Goal: Transaction & Acquisition: Purchase product/service

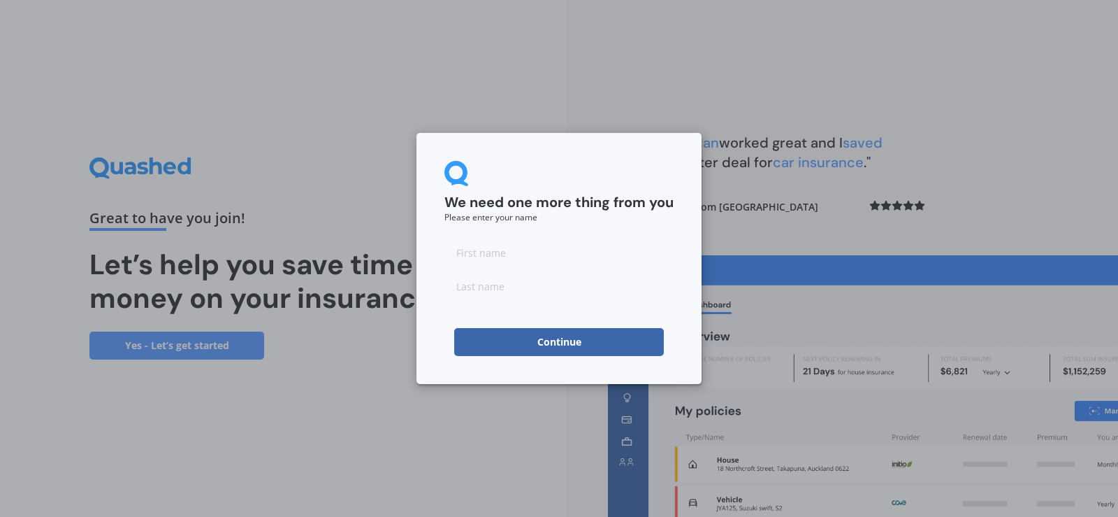
click at [561, 341] on button "Continue" at bounding box center [559, 342] width 210 height 28
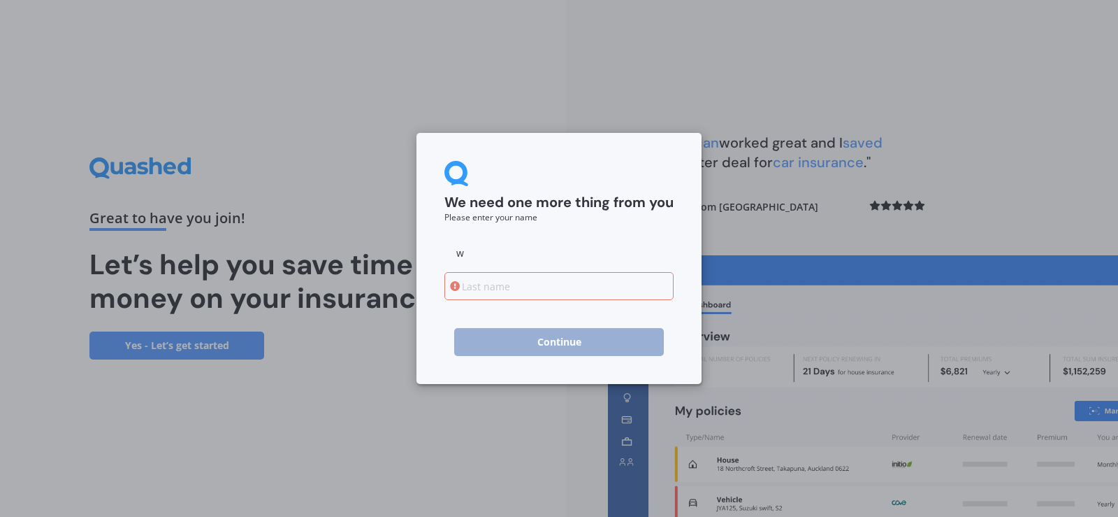
type input "w"
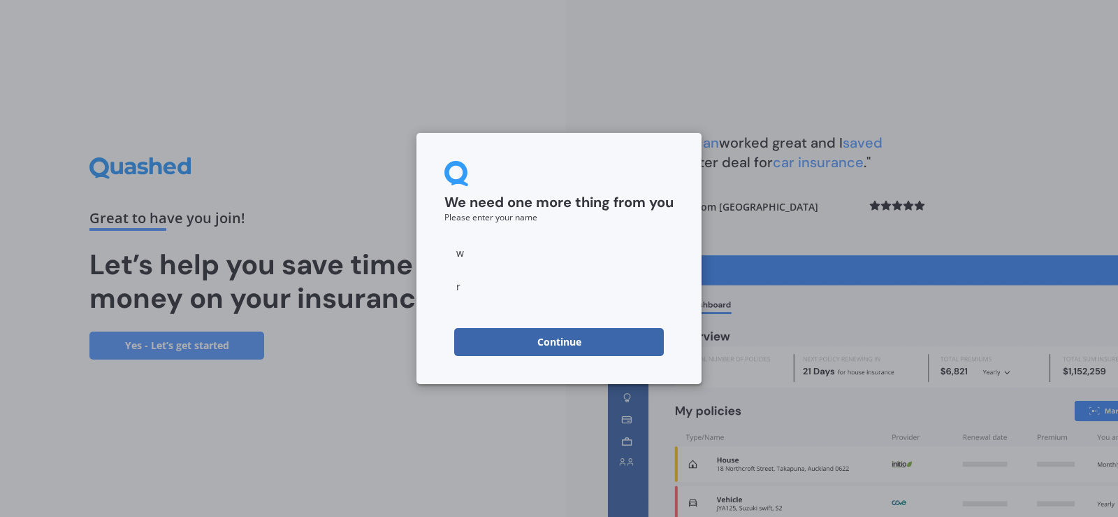
type input "r"
click at [503, 341] on button "Continue" at bounding box center [559, 342] width 210 height 28
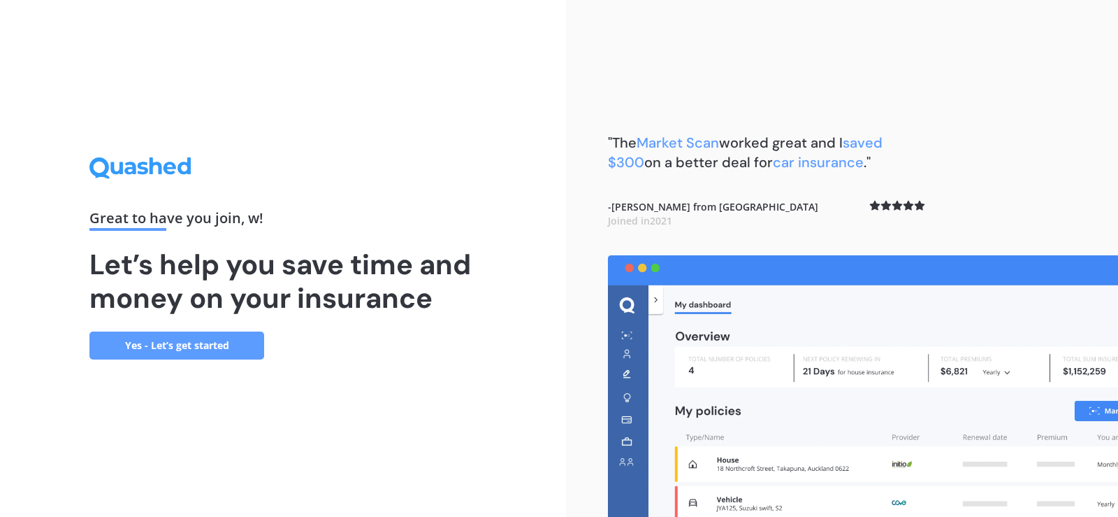
click at [494, 305] on div "Great to have you join , w ! Let’s help you save time and money on your insuran…" at bounding box center [283, 258] width 566 height 517
click at [203, 347] on link "Yes - Let’s get started" at bounding box center [176, 345] width 175 height 28
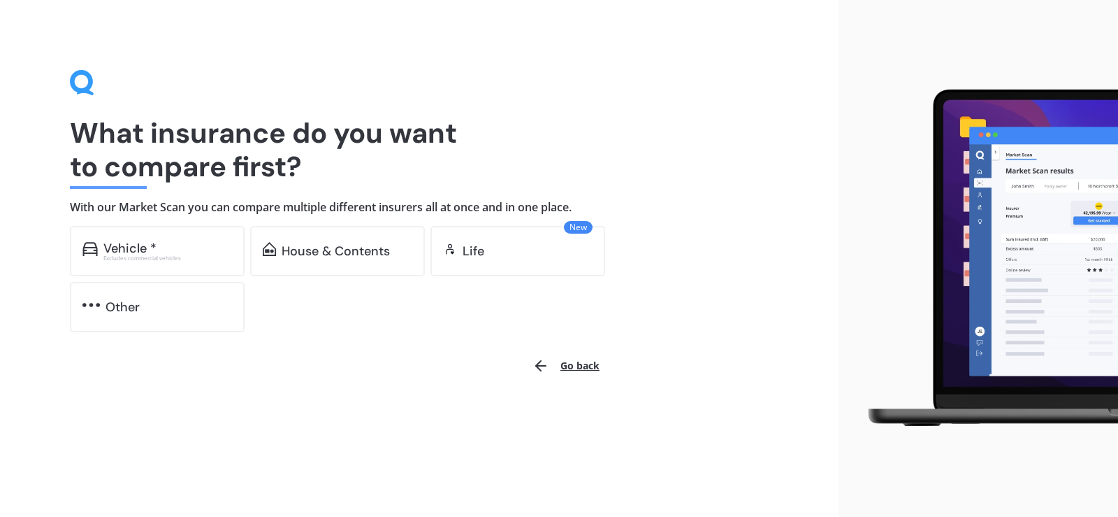
click at [195, 254] on div "Vehicle *" at bounding box center [167, 248] width 129 height 14
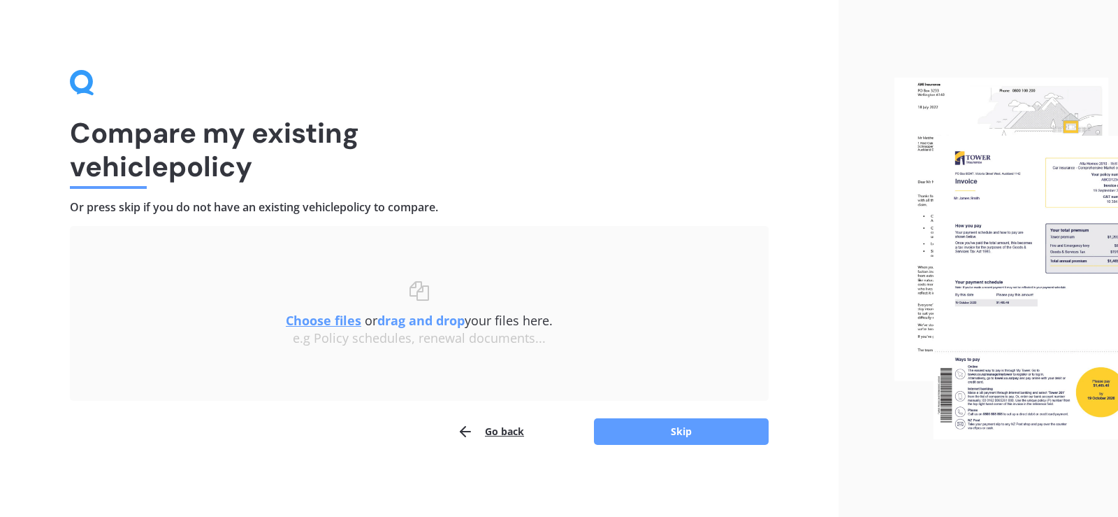
click at [691, 423] on button "Skip" at bounding box center [681, 431] width 175 height 27
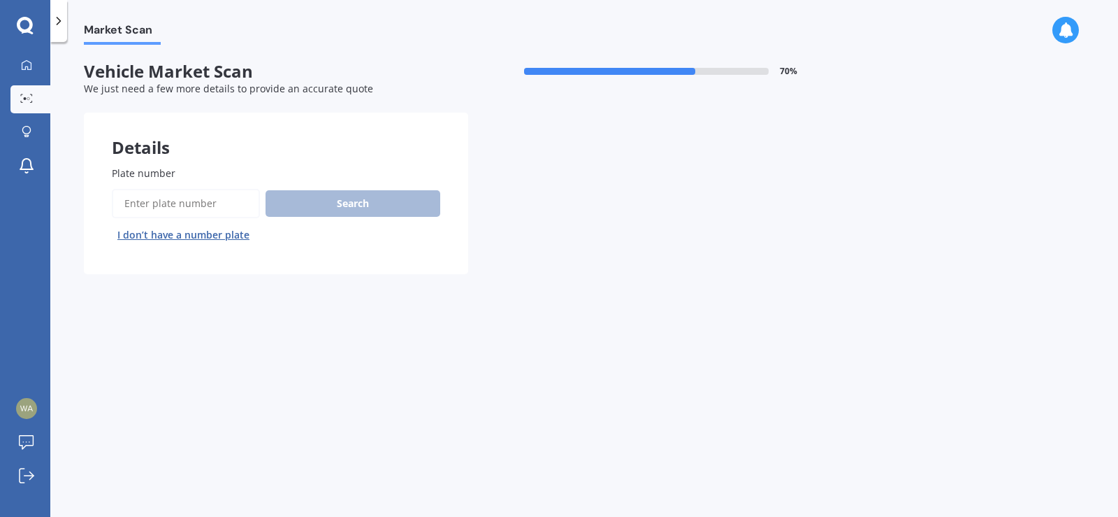
click at [226, 206] on input "Plate number" at bounding box center [186, 203] width 148 height 29
type input "nth666"
click at [352, 199] on button "Search" at bounding box center [353, 203] width 175 height 27
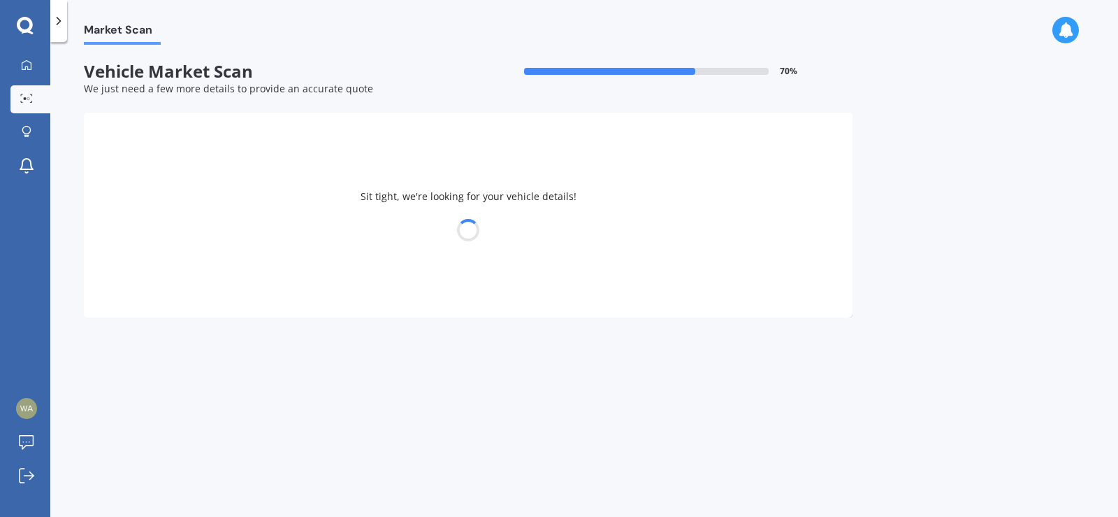
select select "TOYOTA"
select select "PRIUS"
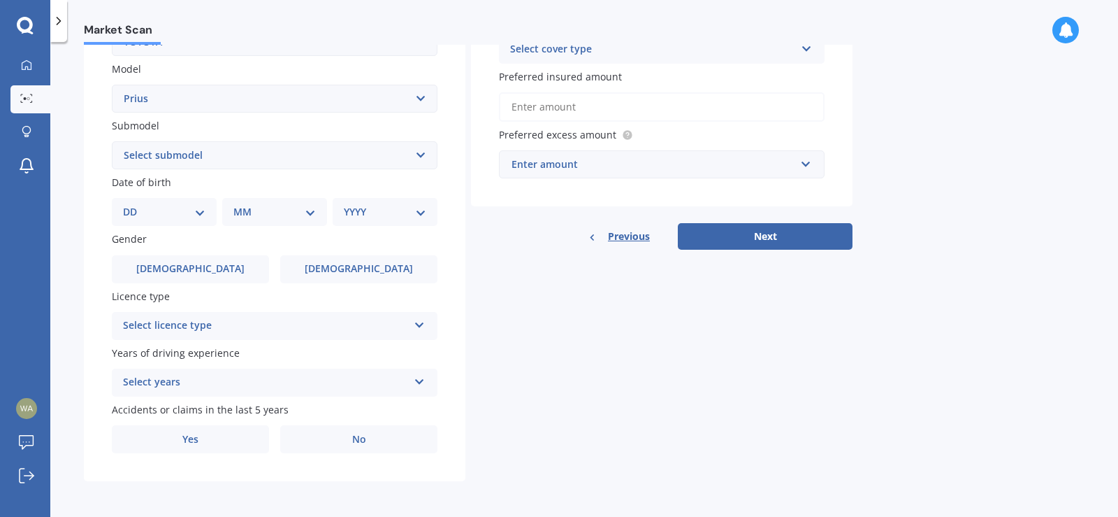
scroll to position [306, 0]
click at [197, 205] on select "DD 01 02 03 04 05 06 07 08 09 10 11 12 13 14 15 16 17 18 19 20 21 22 23 24 25 2…" at bounding box center [164, 210] width 82 height 15
select select "08"
click at [134, 203] on select "DD 01 02 03 04 05 06 07 08 09 10 11 12 13 14 15 16 17 18 19 20 21 22 23 24 25 2…" at bounding box center [164, 210] width 82 height 15
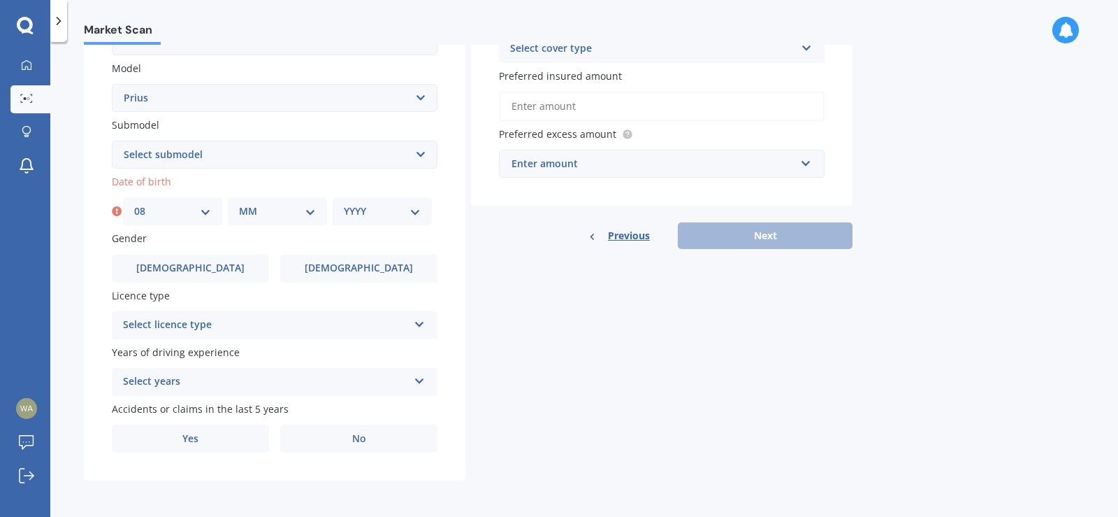
click at [323, 206] on div "MM 01 02 03 04 05 06 07 08 09 10 11 12" at bounding box center [277, 211] width 99 height 28
click at [315, 207] on select "MM 01 02 03 04 05 06 07 08 09 10 11 12" at bounding box center [277, 210] width 77 height 15
select select "04"
click at [239, 203] on select "MM 01 02 03 04 05 06 07 08 09 10 11 12" at bounding box center [277, 210] width 77 height 15
click at [361, 218] on select "YYYY 2025 2024 2023 2022 2021 2020 2019 2018 2017 2016 2015 2014 2013 2012 2011…" at bounding box center [382, 210] width 77 height 15
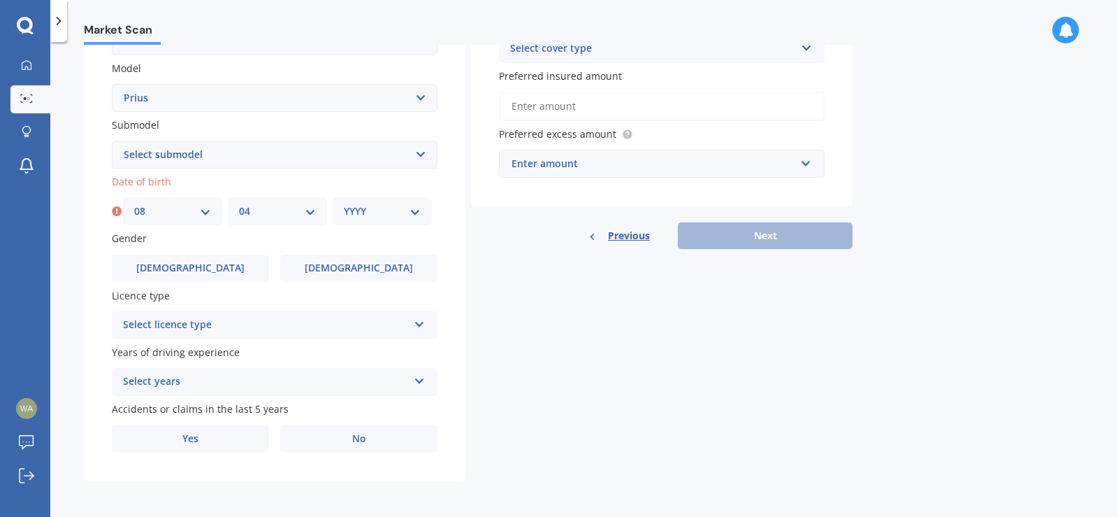
select select "1975"
click at [344, 203] on select "YYYY 2025 2024 2023 2022 2021 2020 2019 2018 2017 2016 2015 2014 2013 2012 2011…" at bounding box center [382, 210] width 77 height 15
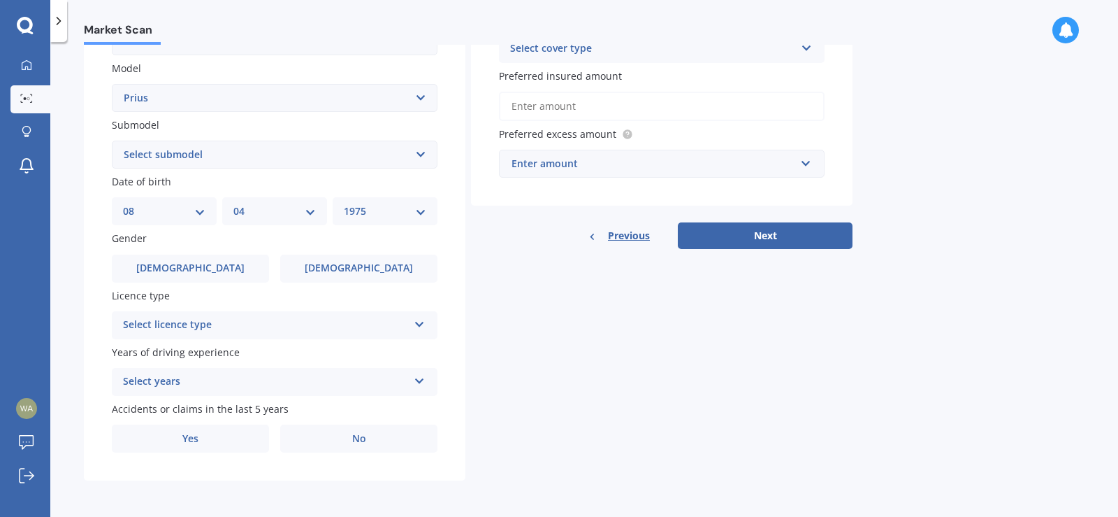
click at [226, 270] on label "[DEMOGRAPHIC_DATA]" at bounding box center [190, 268] width 157 height 28
click at [0, 0] on input "[DEMOGRAPHIC_DATA]" at bounding box center [0, 0] width 0 height 0
click at [260, 326] on div "Select licence type" at bounding box center [265, 325] width 285 height 17
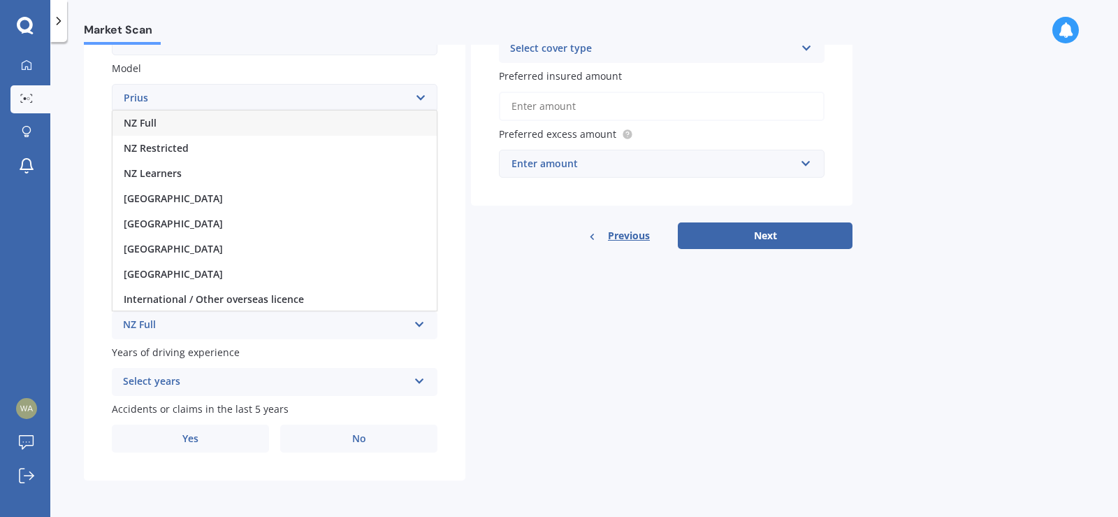
click at [168, 112] on div "NZ Full" at bounding box center [275, 122] width 324 height 25
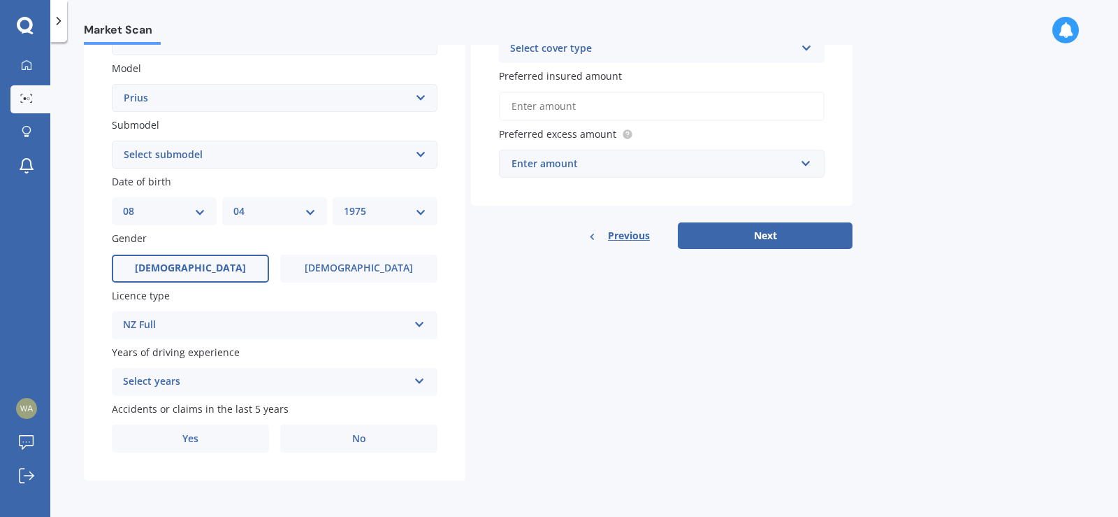
click at [235, 374] on div "Select years" at bounding box center [265, 381] width 285 height 17
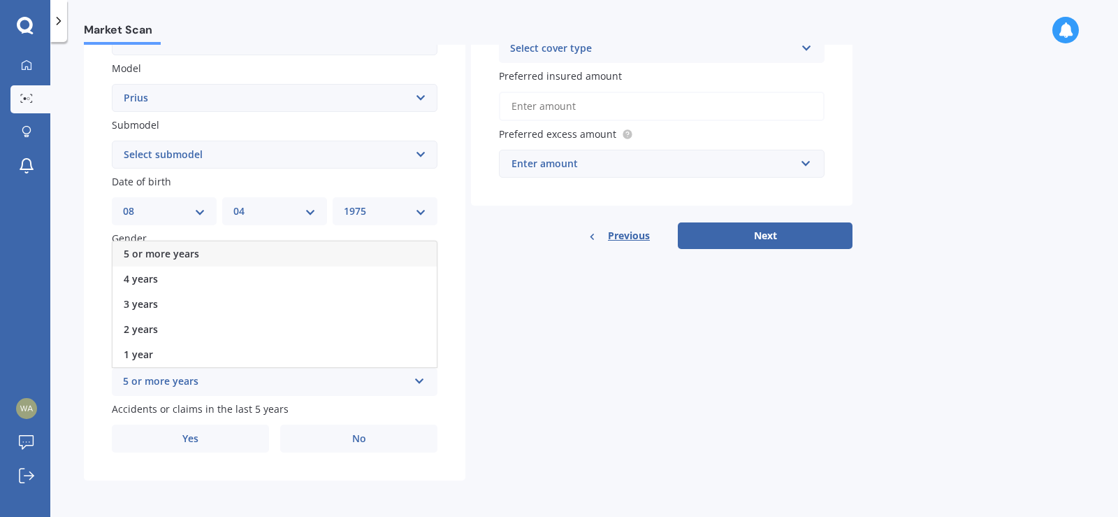
click at [178, 257] on span "5 or more years" at bounding box center [161, 253] width 75 height 13
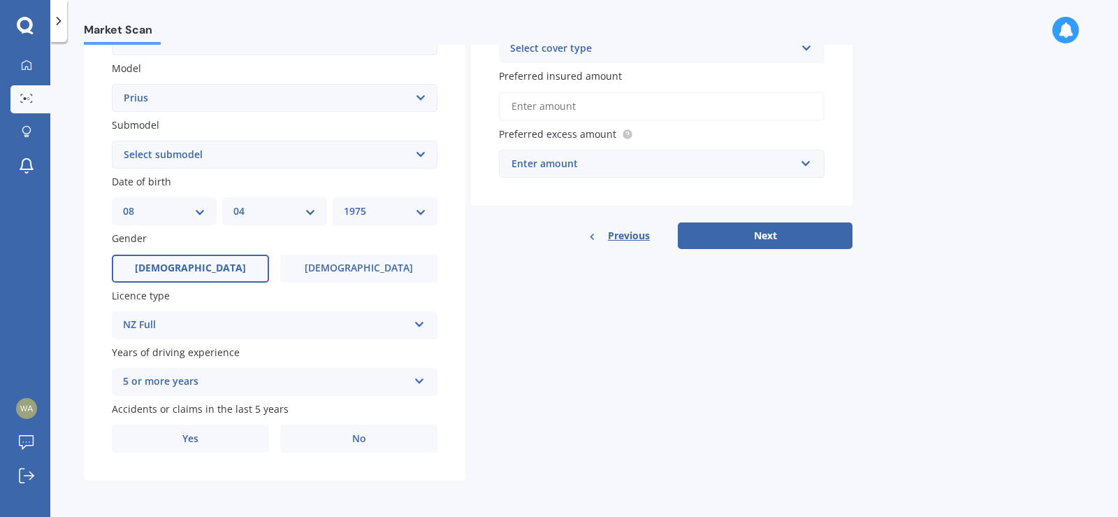
click at [340, 433] on label "No" at bounding box center [358, 438] width 157 height 28
click at [0, 0] on input "No" at bounding box center [0, 0] width 0 height 0
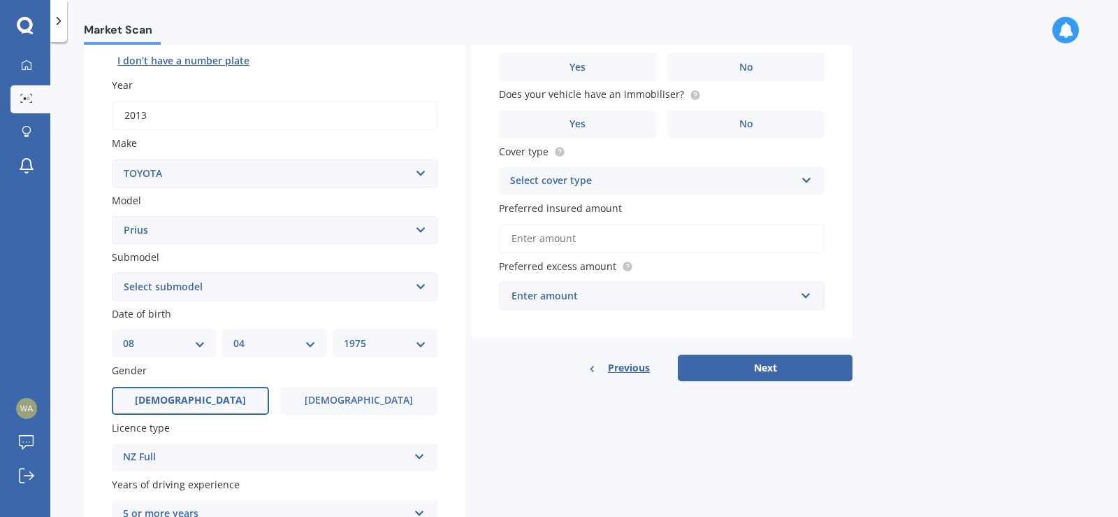
scroll to position [0, 0]
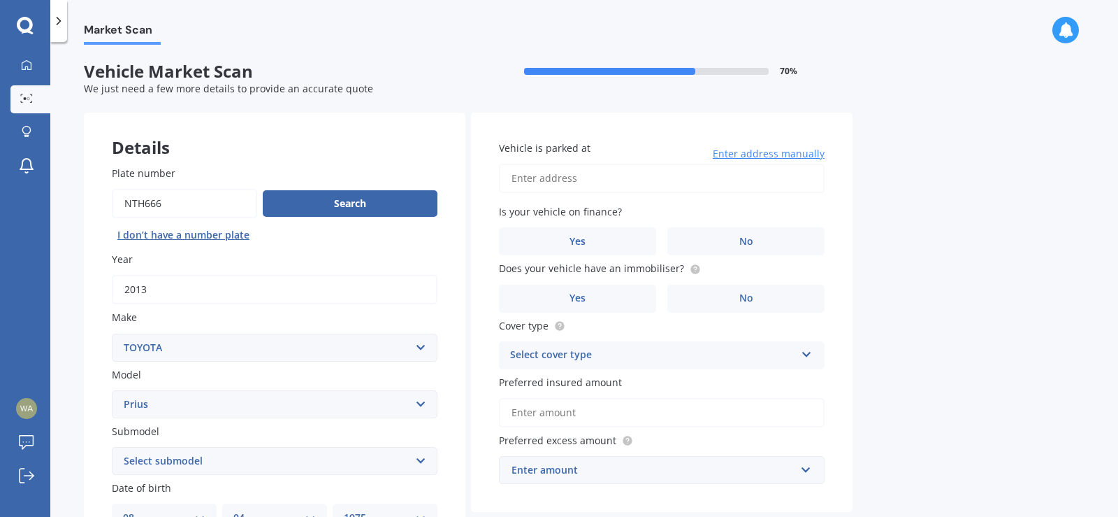
click at [561, 176] on input "Vehicle is parked at" at bounding box center [662, 178] width 326 height 29
type input "[STREET_ADDRESS]"
click at [751, 236] on span "No" at bounding box center [746, 242] width 14 height 12
click at [0, 0] on input "No" at bounding box center [0, 0] width 0 height 0
click at [737, 297] on label "No" at bounding box center [745, 298] width 157 height 28
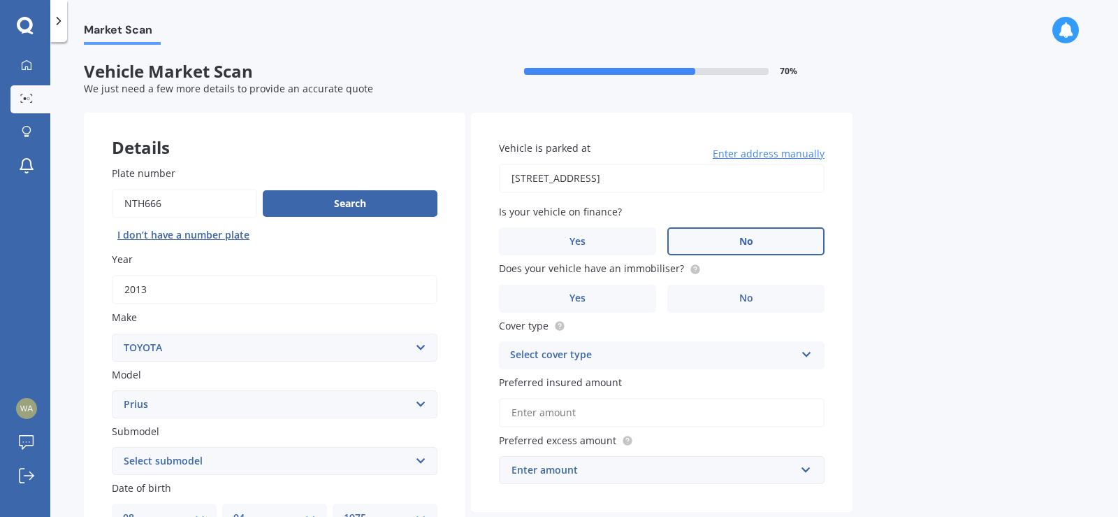
click at [0, 0] on input "No" at bounding box center [0, 0] width 0 height 0
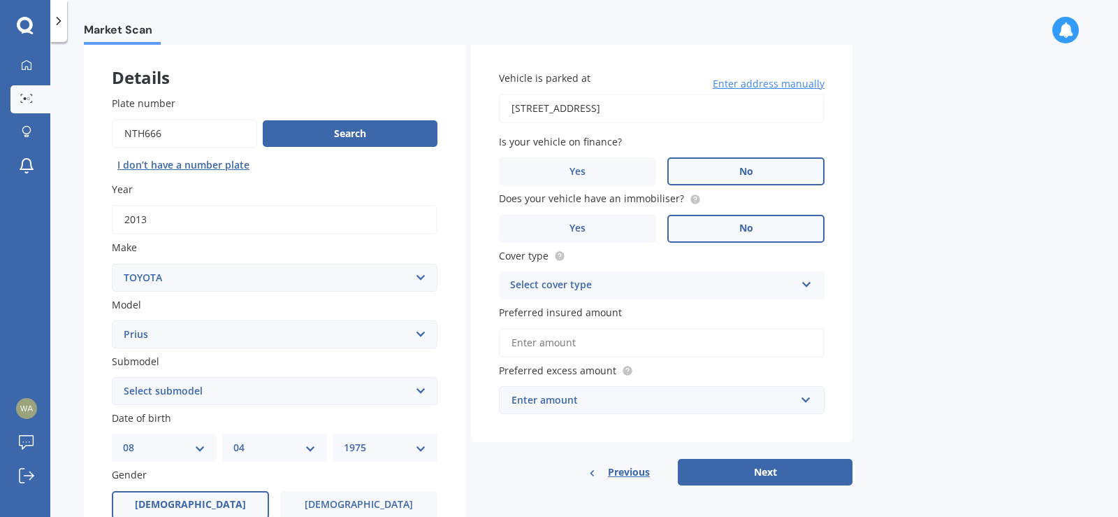
click at [730, 294] on div "Select cover type Comprehensive Third Party, Fire & Theft Third Party" at bounding box center [662, 285] width 326 height 28
click at [602, 340] on span "Third Party, Fire & Theft" at bounding box center [568, 337] width 115 height 13
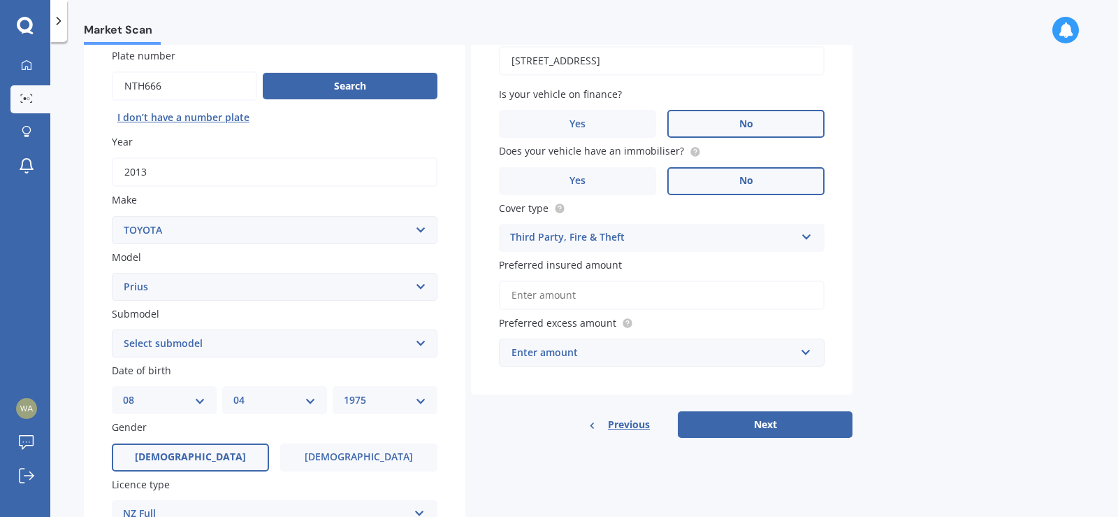
scroll to position [140, 0]
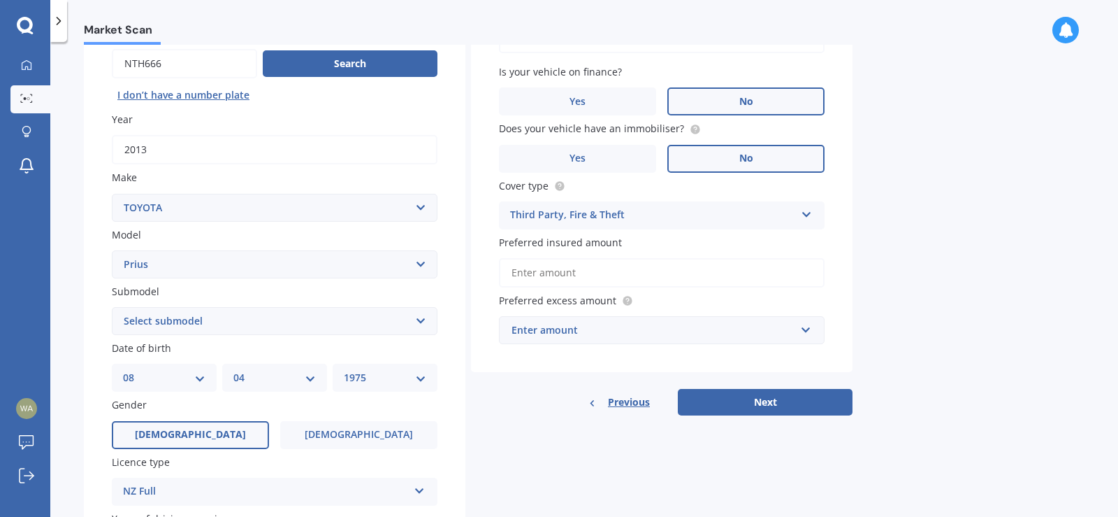
click at [605, 268] on input "Preferred insured amount" at bounding box center [662, 272] width 326 height 29
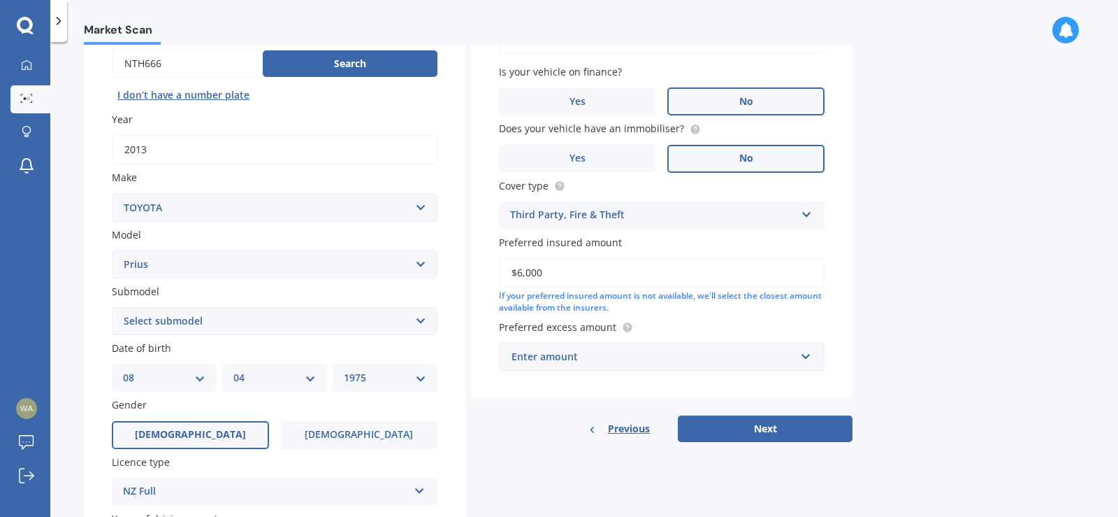
type input "$6,000"
click at [749, 368] on input "text" at bounding box center [656, 356] width 313 height 27
click at [934, 326] on div "Market Scan Vehicle Market Scan 70 % We just need a few more details to provide…" at bounding box center [584, 282] width 1068 height 475
click at [799, 364] on input "text" at bounding box center [656, 356] width 313 height 27
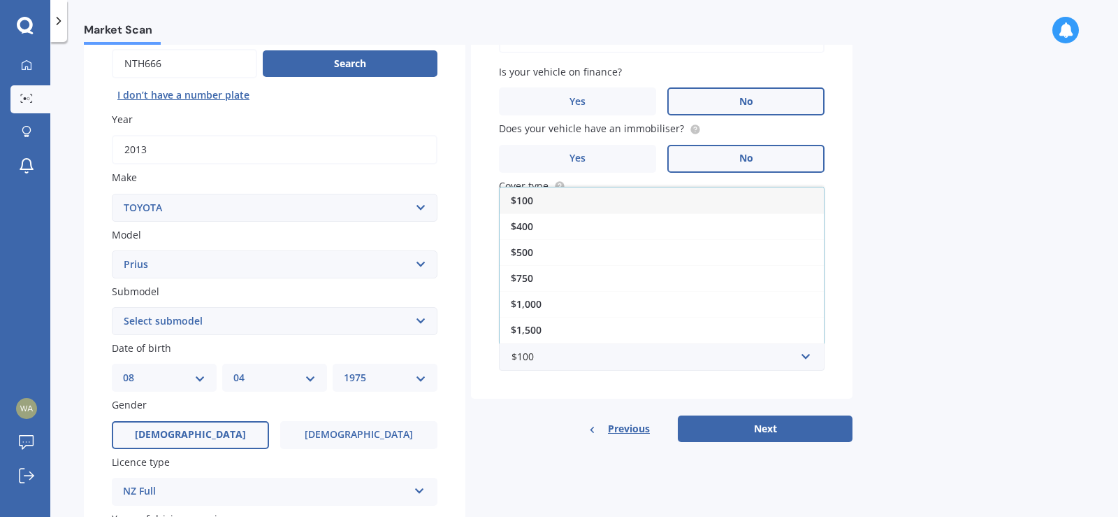
click at [562, 243] on div "$500" at bounding box center [662, 252] width 324 height 26
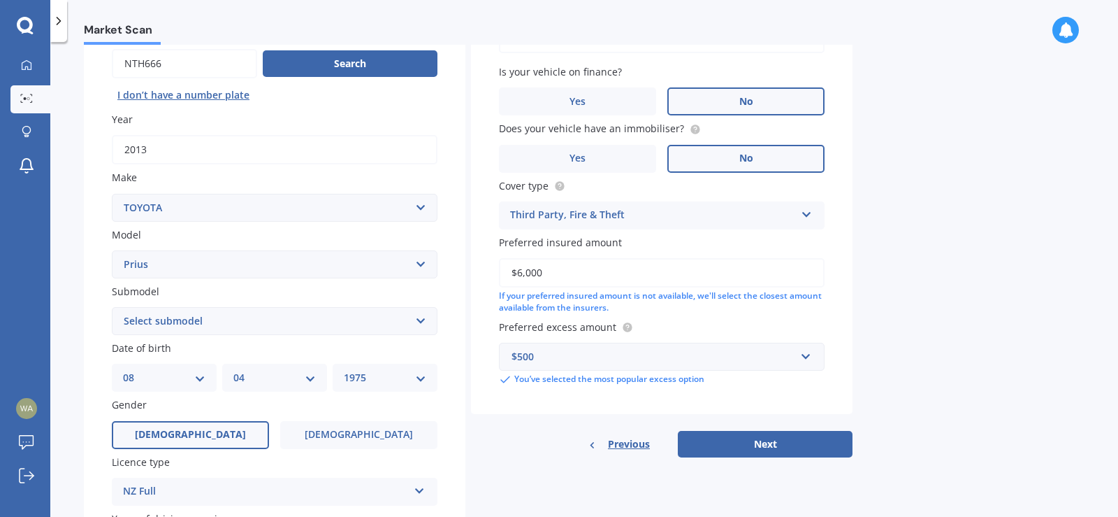
click at [784, 451] on button "Next" at bounding box center [765, 444] width 175 height 27
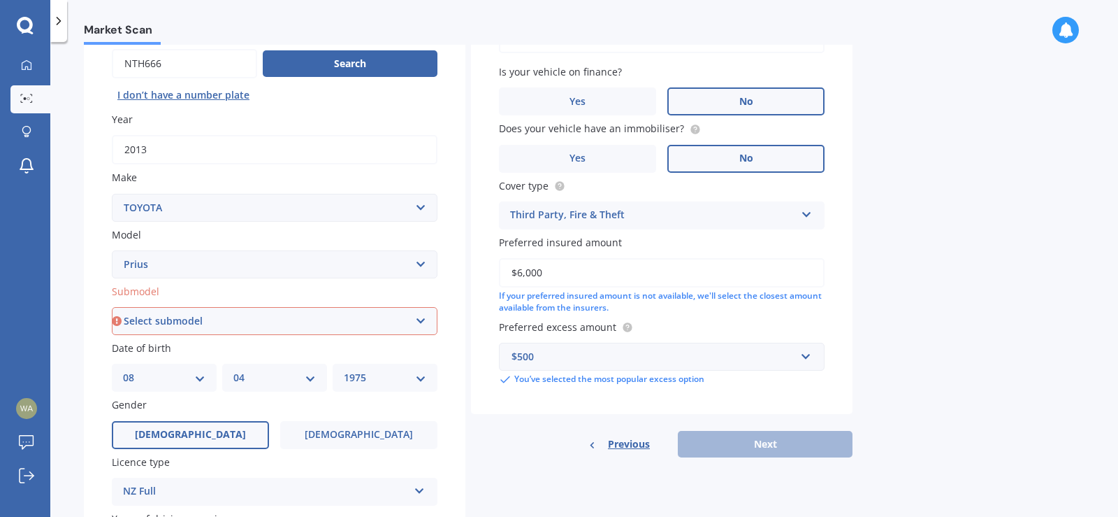
click at [328, 326] on select "Select submodel (All other) Hybrid" at bounding box center [275, 321] width 326 height 28
select select "HYBRID"
click at [112, 307] on select "Select submodel (All other) Hybrid" at bounding box center [275, 321] width 326 height 28
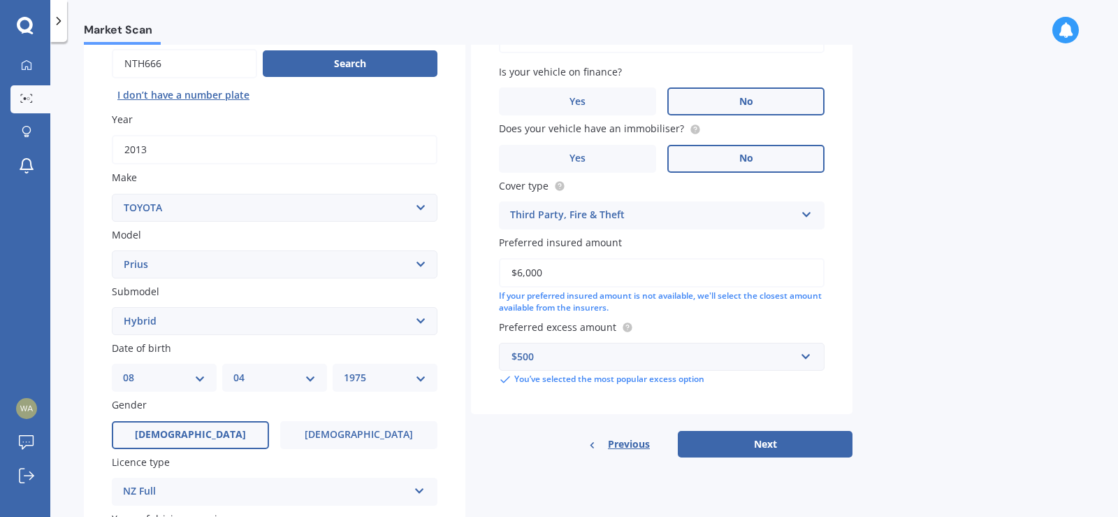
click at [739, 433] on button "Next" at bounding box center [765, 444] width 175 height 27
select select "08"
select select "04"
select select "1975"
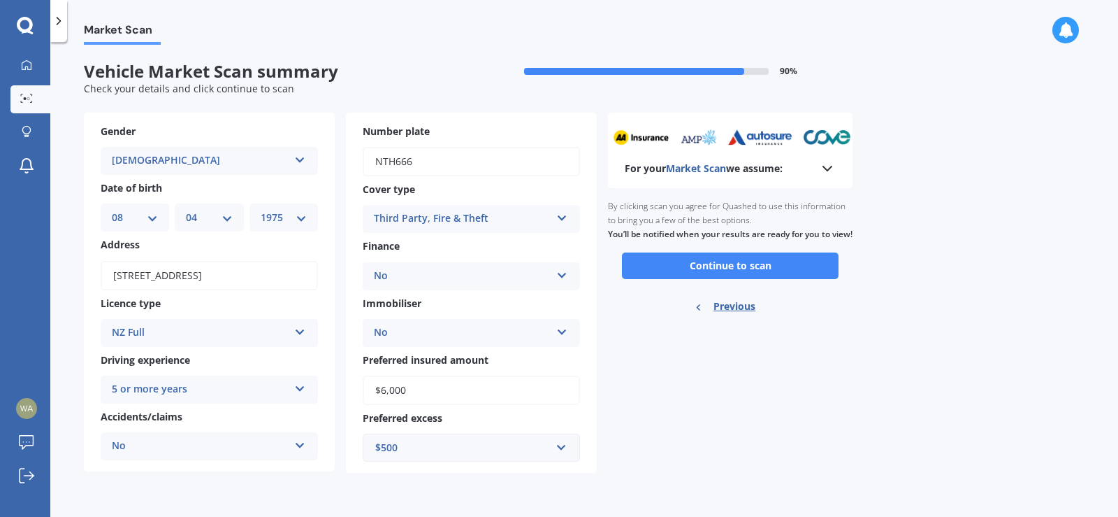
scroll to position [0, 0]
click at [735, 279] on button "Continue to scan" at bounding box center [730, 265] width 217 height 27
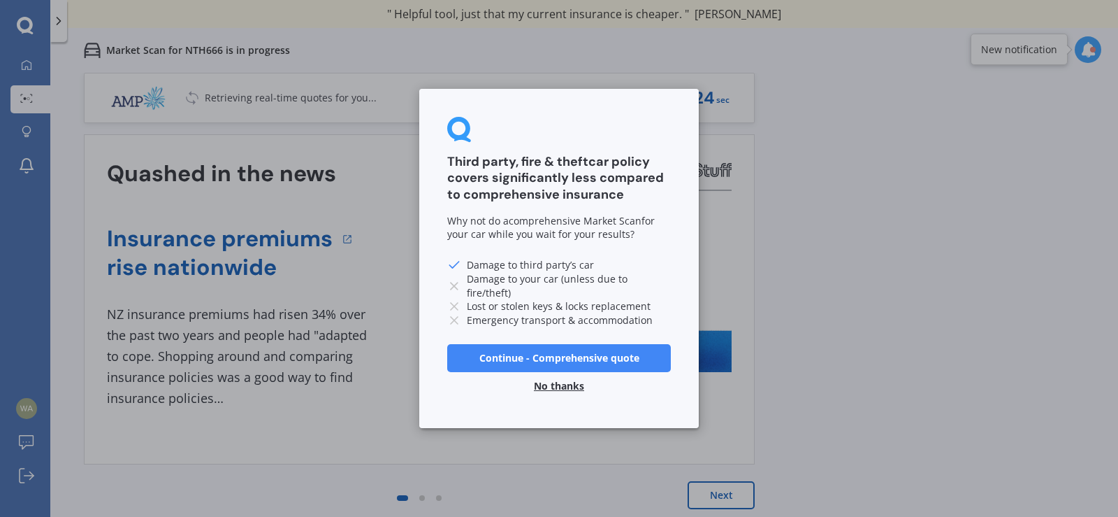
click at [568, 389] on button "No thanks" at bounding box center [559, 386] width 67 height 28
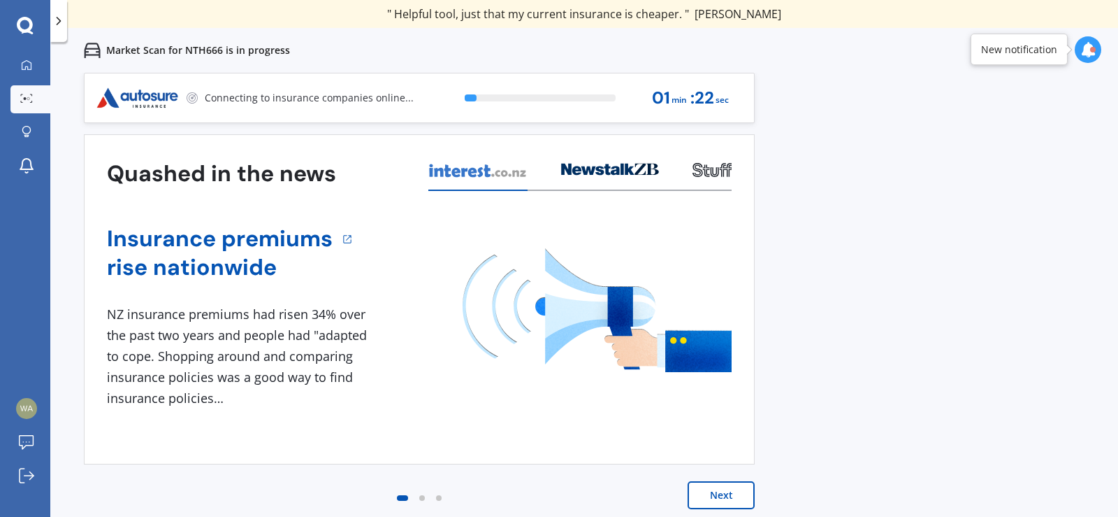
click at [721, 494] on button "Next" at bounding box center [721, 495] width 67 height 28
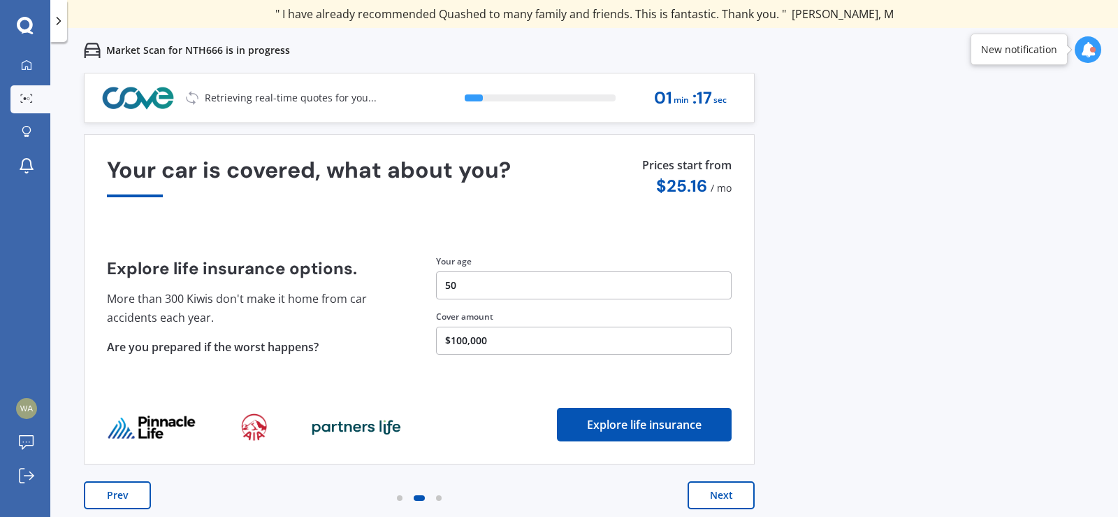
click at [719, 490] on button "Next" at bounding box center [721, 495] width 67 height 28
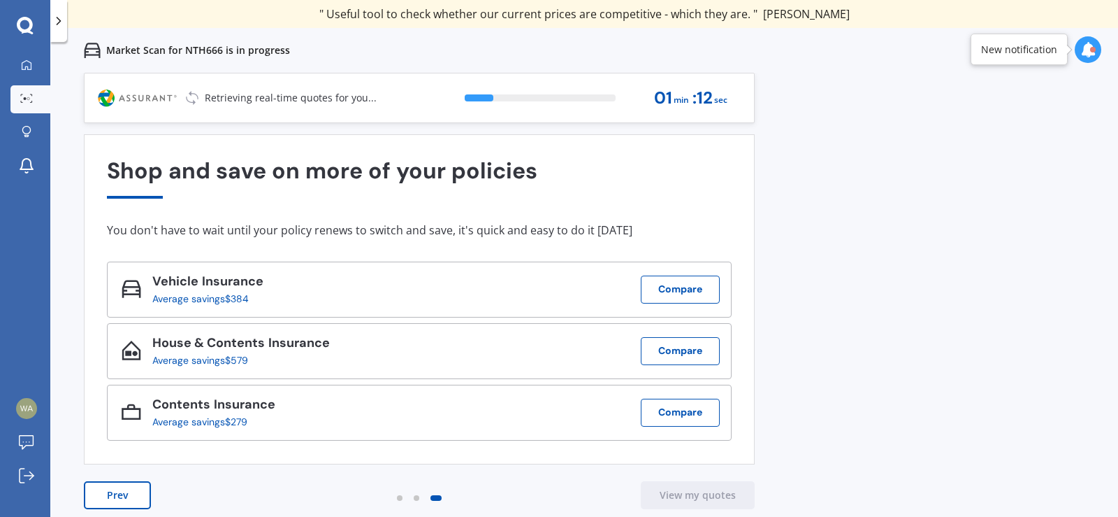
click at [700, 294] on button "Compare" at bounding box center [680, 289] width 79 height 28
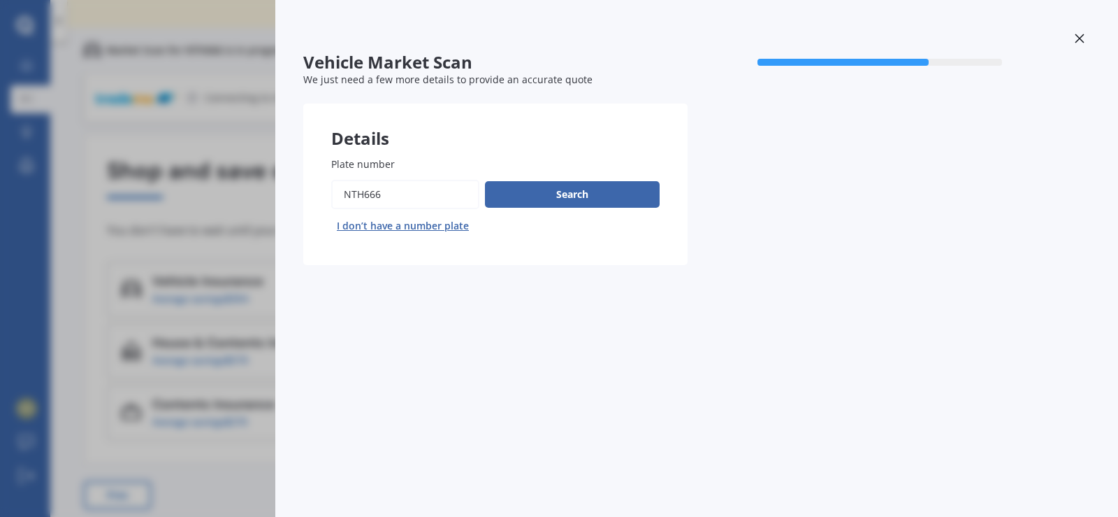
click at [605, 201] on button "Search" at bounding box center [572, 194] width 175 height 27
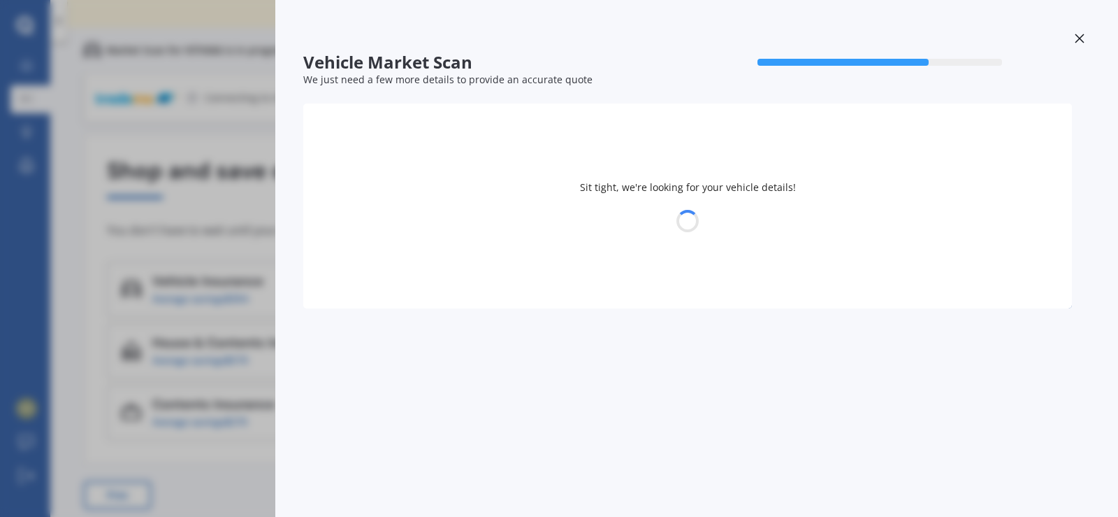
select select "TOYOTA"
select select "PRIUS"
select select "08"
select select "04"
select select "1975"
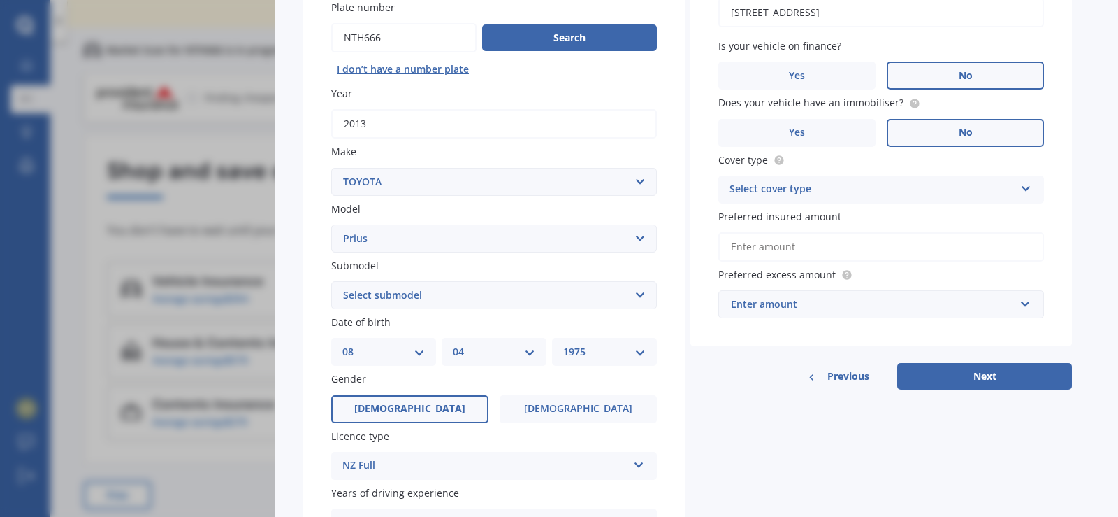
scroll to position [280, 0]
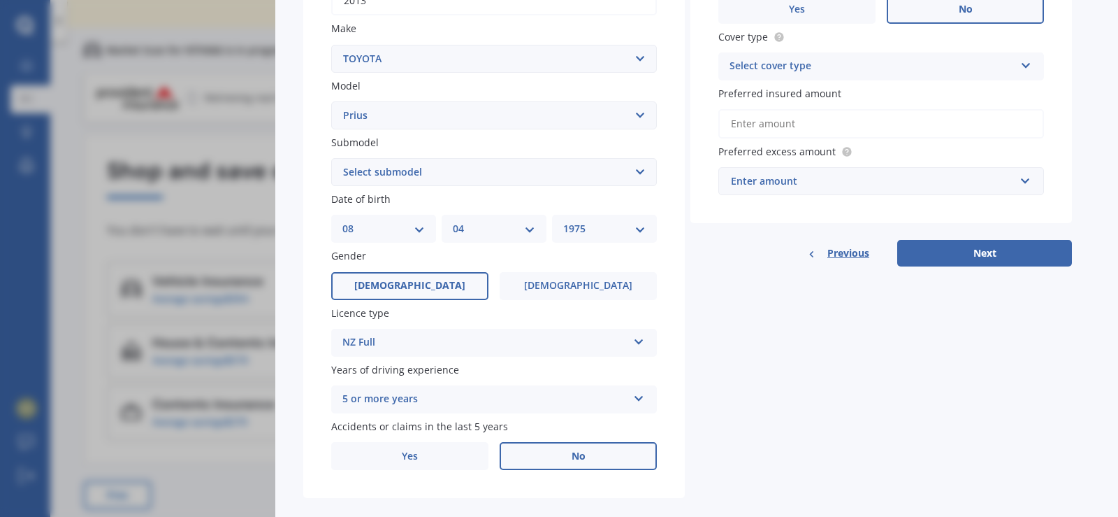
click at [1003, 258] on button "Next" at bounding box center [984, 253] width 175 height 27
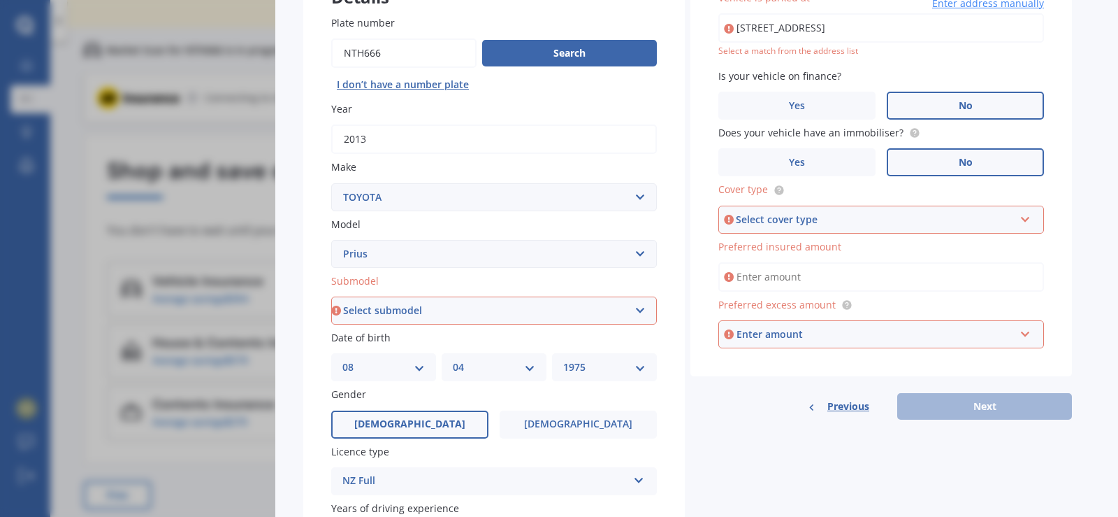
scroll to position [140, 0]
click at [541, 317] on select "Select submodel (All other) Hybrid" at bounding box center [494, 312] width 326 height 28
select select "HYBRID"
click at [331, 298] on select "Select submodel (All other) Hybrid" at bounding box center [494, 312] width 326 height 28
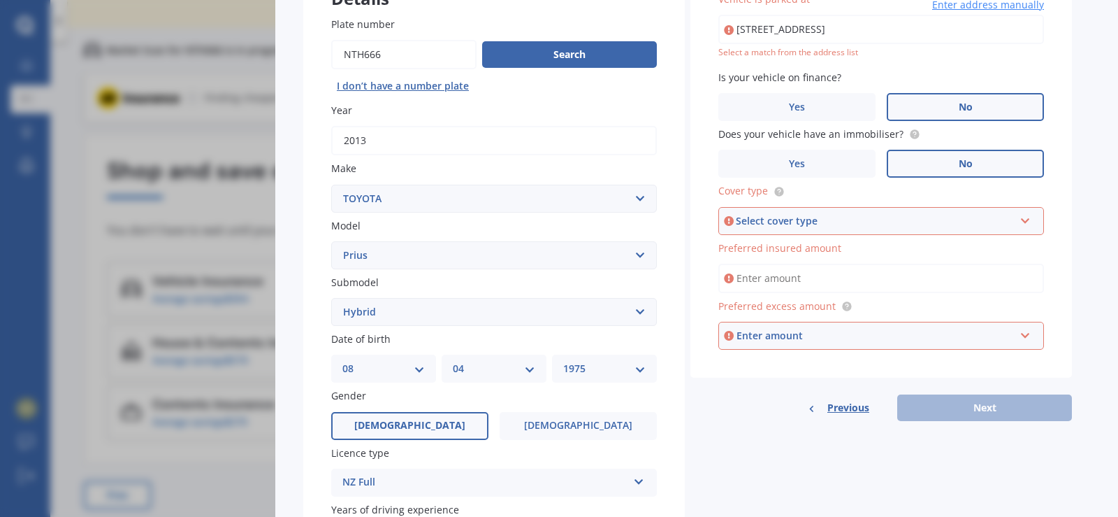
scroll to position [131, 0]
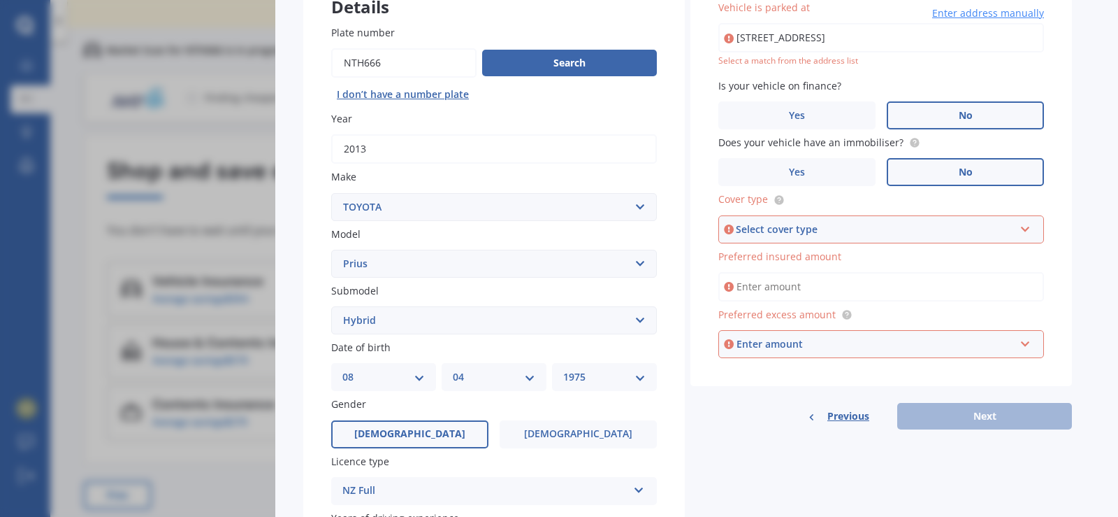
click at [813, 226] on div "Select cover type" at bounding box center [875, 229] width 278 height 15
click at [821, 272] on div "Third Party, Fire & Theft" at bounding box center [881, 280] width 323 height 25
click at [833, 340] on div "Enter amount" at bounding box center [876, 343] width 278 height 15
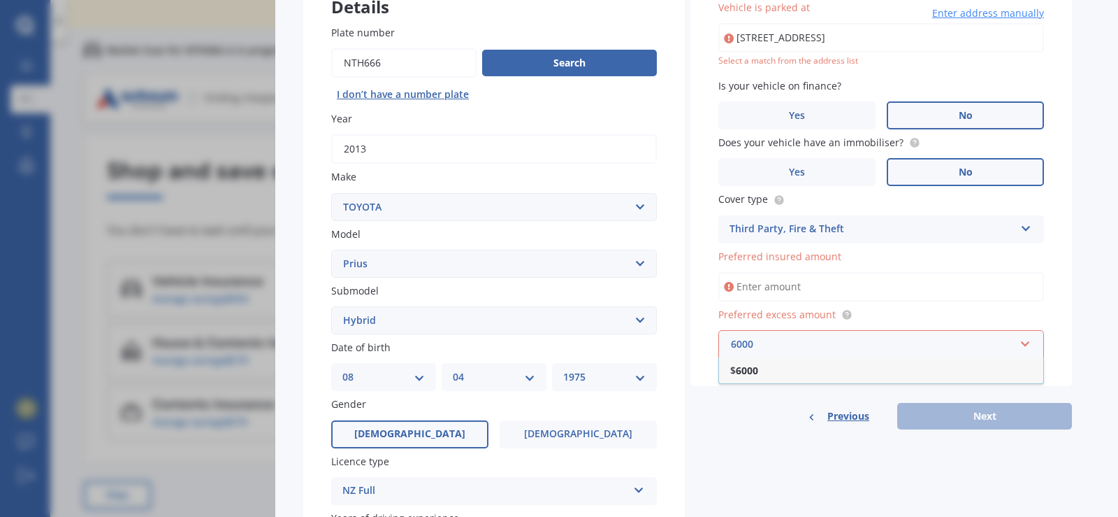
type input "6000"
click at [851, 459] on div "Details Plate number Search I don’t have a number plate Year [DATE] Make Select…" at bounding box center [687, 309] width 769 height 674
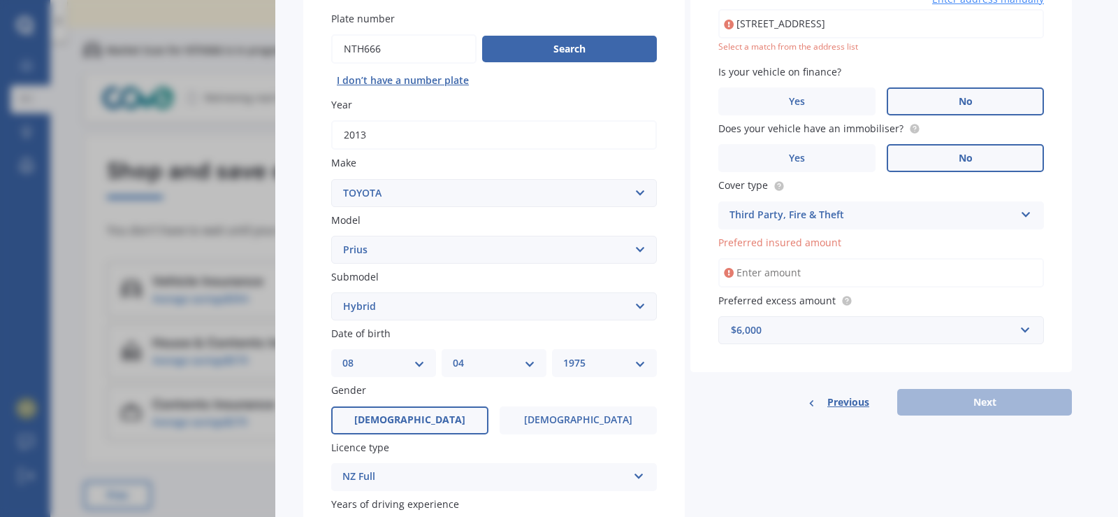
scroll to position [300, 0]
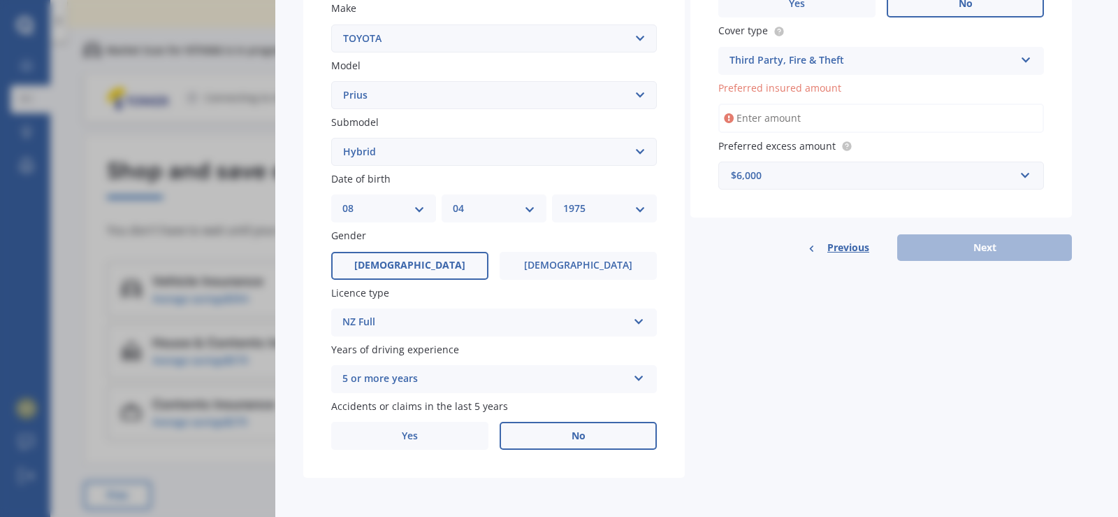
click at [769, 410] on div "Details Plate number Search I don’t have a number plate Year [DATE] Make Select…" at bounding box center [687, 141] width 769 height 674
click at [923, 246] on div "Previous Next" at bounding box center [882, 247] width 382 height 27
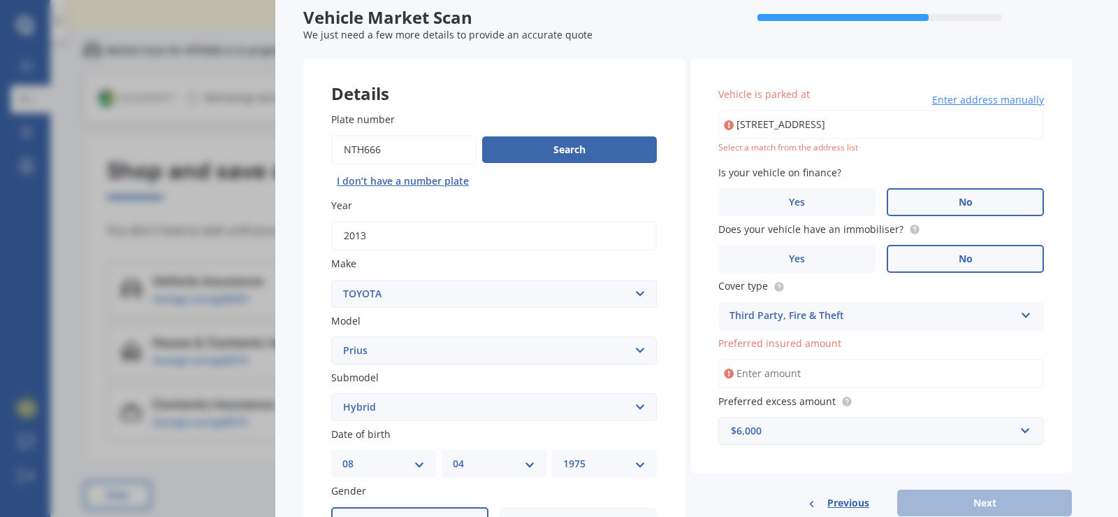
scroll to position [0, 0]
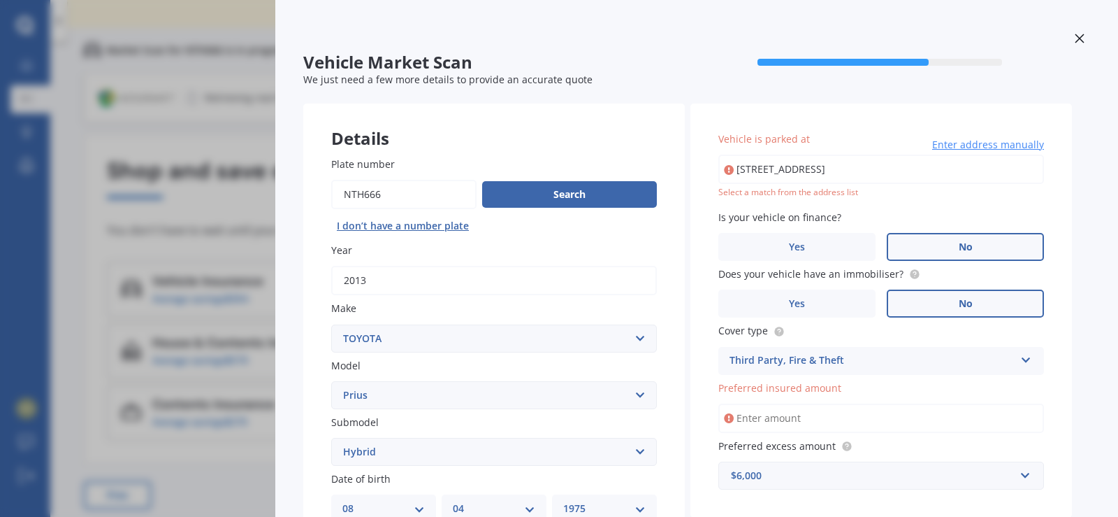
click at [1075, 33] on div at bounding box center [1079, 40] width 21 height 24
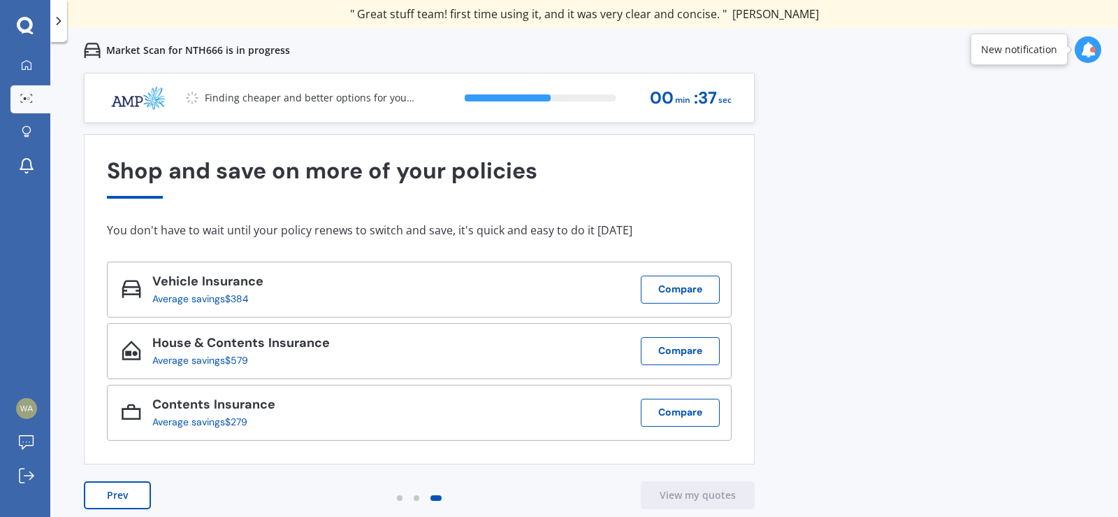
click at [694, 281] on button "Compare" at bounding box center [680, 289] width 79 height 28
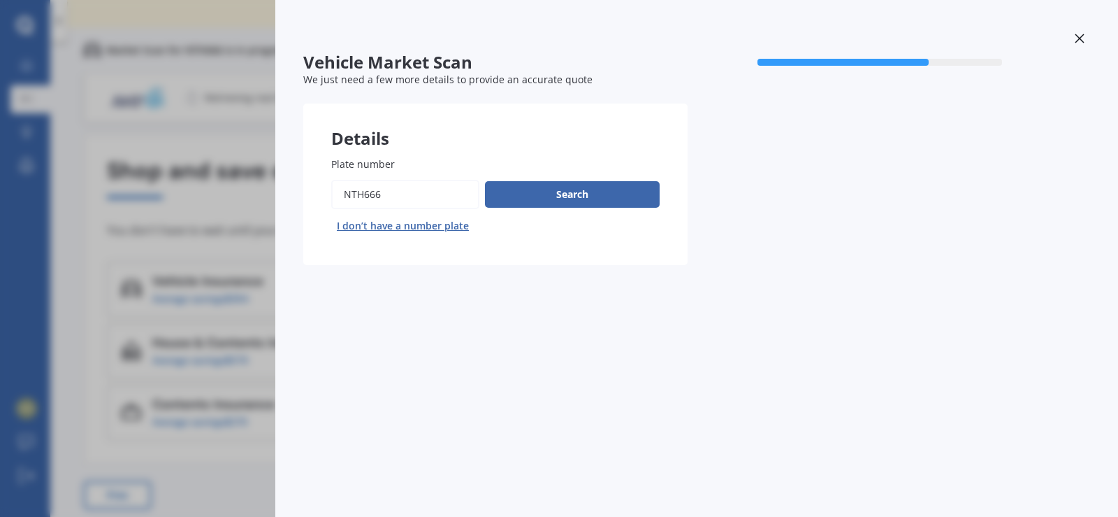
click at [632, 201] on button "Search" at bounding box center [572, 194] width 175 height 27
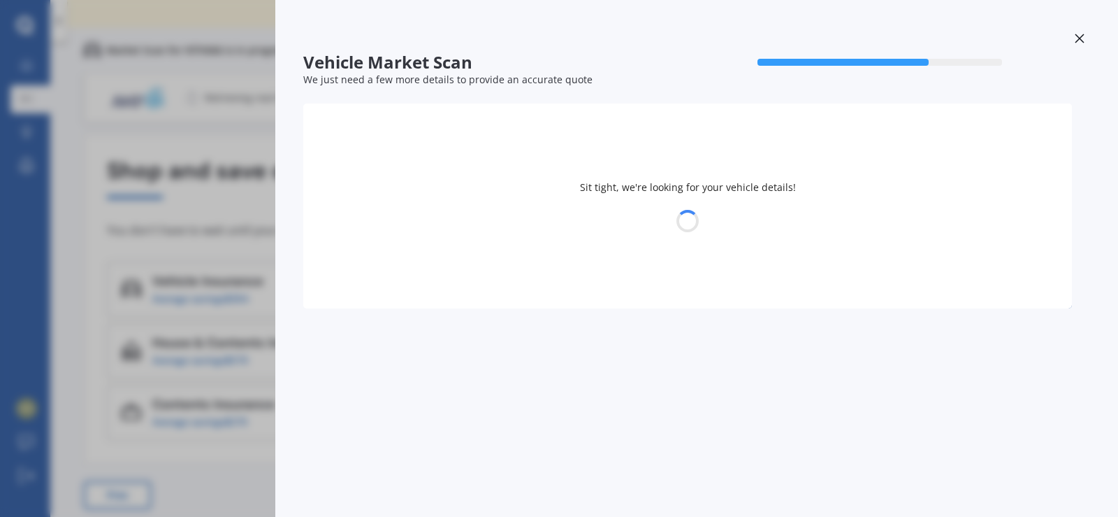
select select "TOYOTA"
select select "PRIUS"
select select "08"
select select "04"
select select "1975"
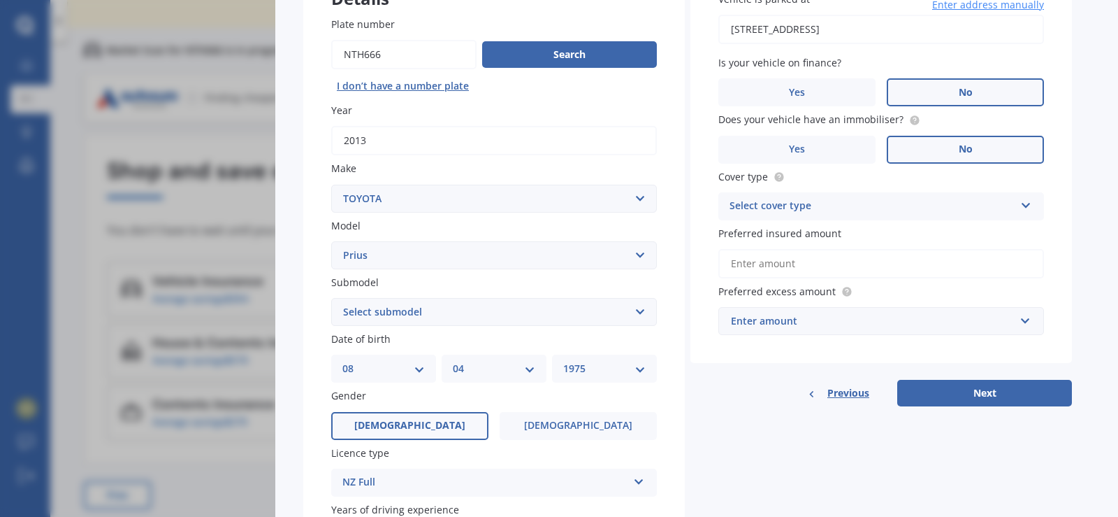
scroll to position [210, 0]
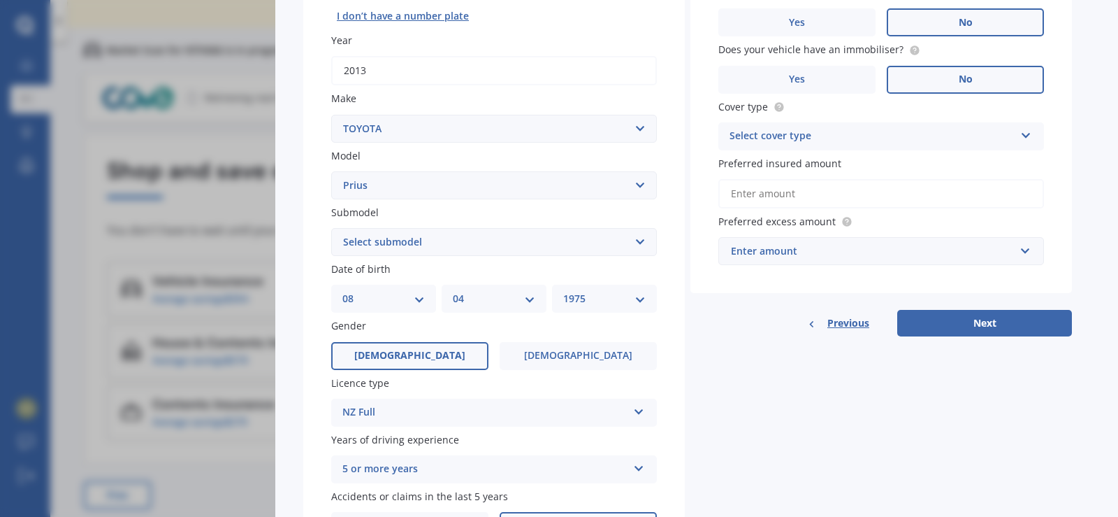
click at [772, 197] on input "Preferred insured amount" at bounding box center [882, 193] width 326 height 29
type input "$6,000"
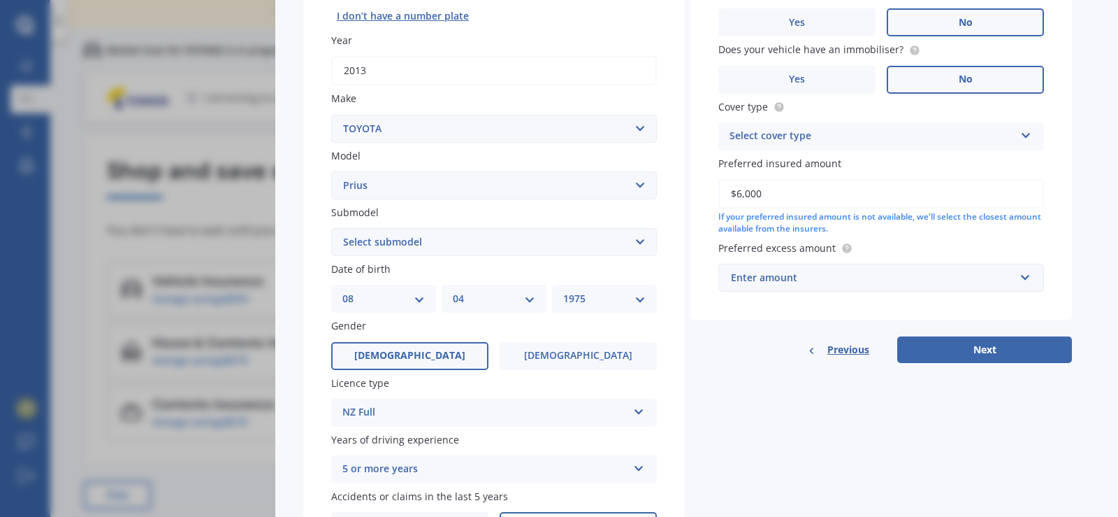
click at [797, 272] on div "Enter amount" at bounding box center [873, 277] width 284 height 15
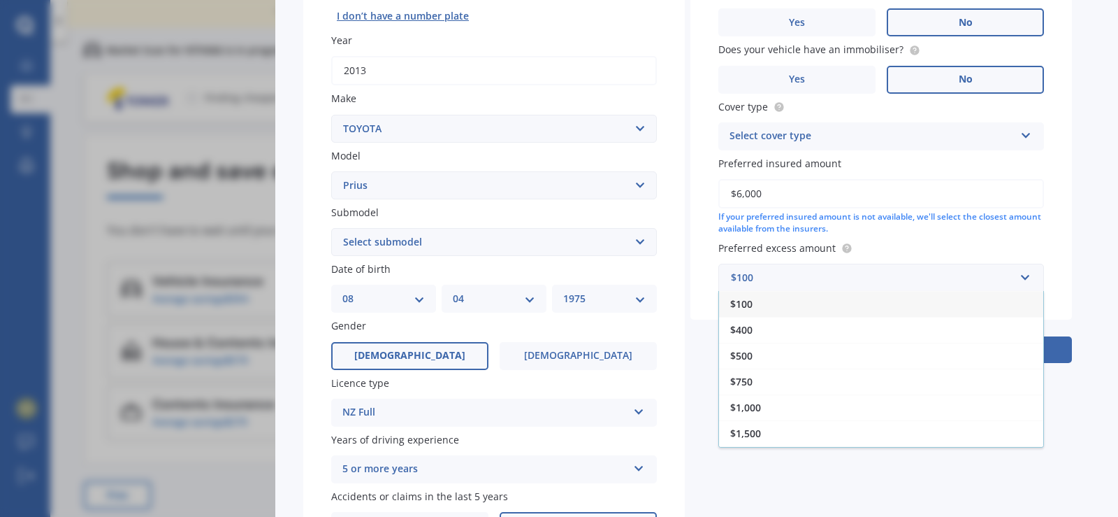
click at [772, 329] on div "$400" at bounding box center [881, 330] width 324 height 26
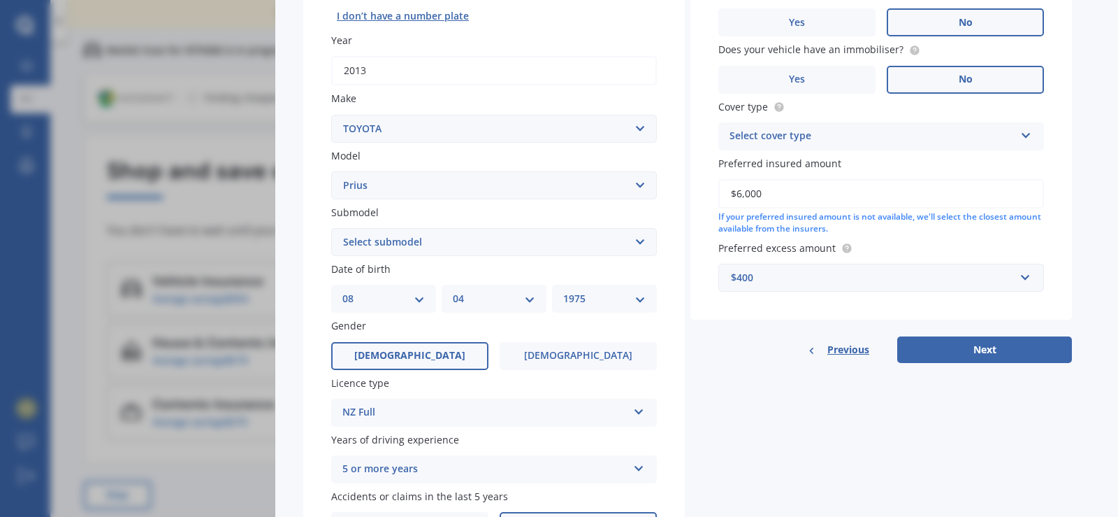
click at [781, 277] on div "$400" at bounding box center [873, 277] width 284 height 15
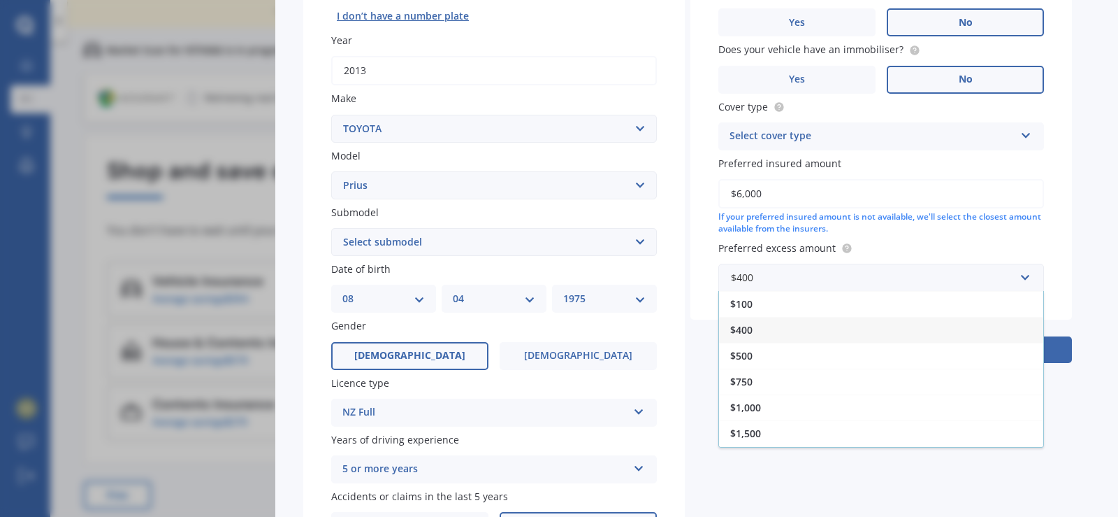
click at [746, 350] on span "$500" at bounding box center [741, 355] width 22 height 13
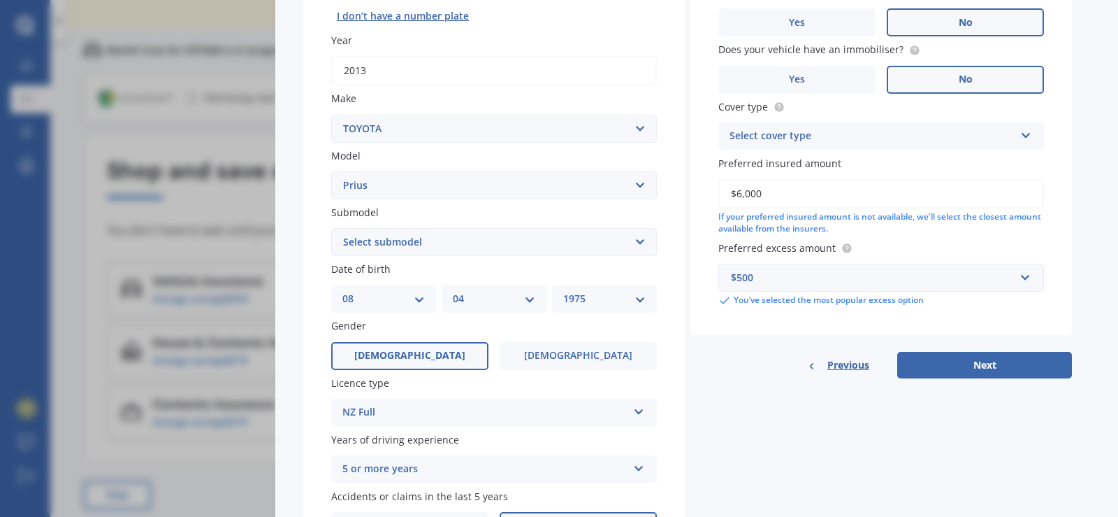
click at [876, 144] on div "Select cover type" at bounding box center [872, 136] width 285 height 17
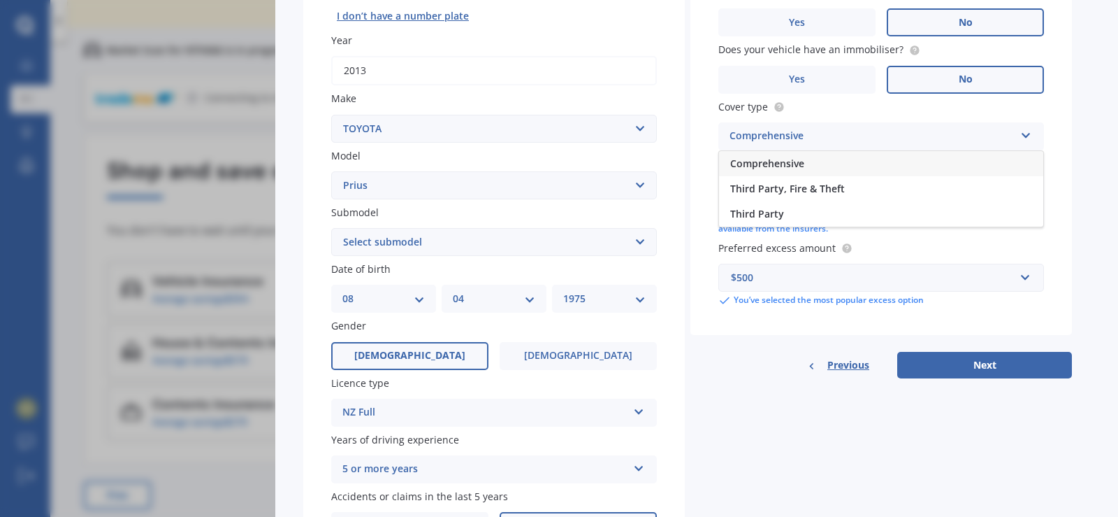
click at [824, 192] on span "Third Party, Fire & Theft" at bounding box center [787, 188] width 115 height 13
click at [935, 367] on button "Next" at bounding box center [984, 365] width 175 height 27
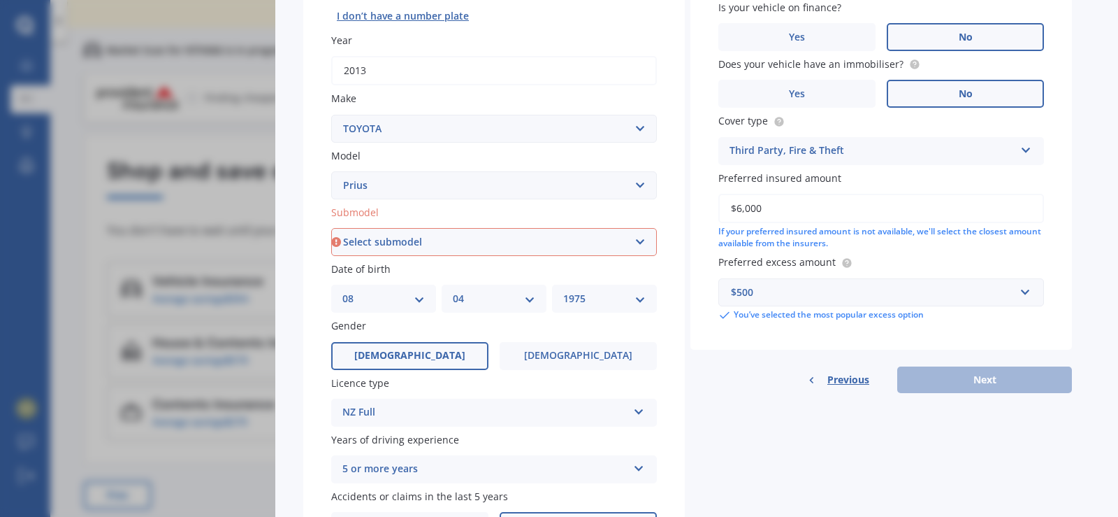
click at [530, 247] on select "Select submodel (All other) Hybrid" at bounding box center [494, 242] width 326 height 28
select select "HYBRID"
click at [331, 228] on select "Select submodel (All other) Hybrid" at bounding box center [494, 242] width 326 height 28
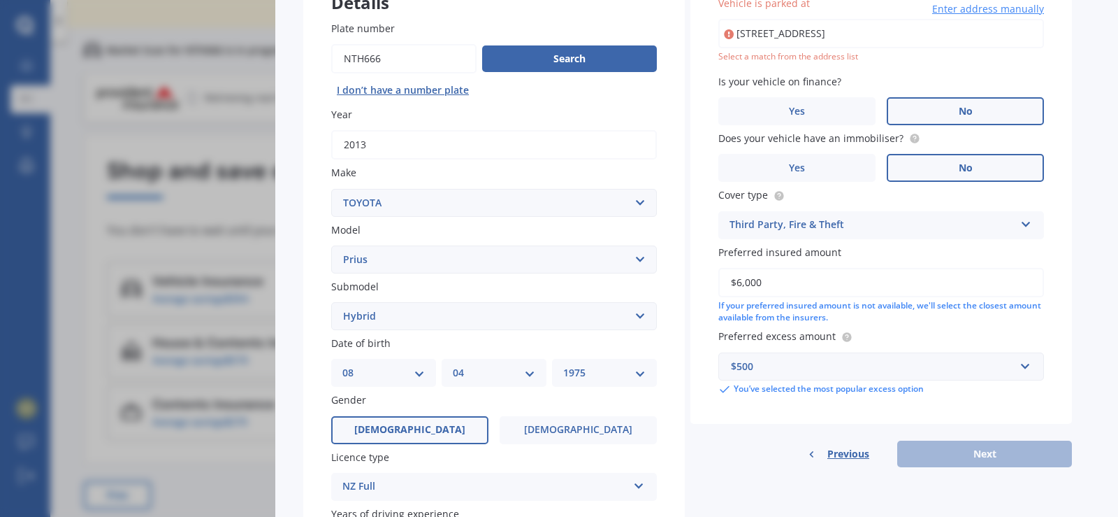
scroll to position [131, 0]
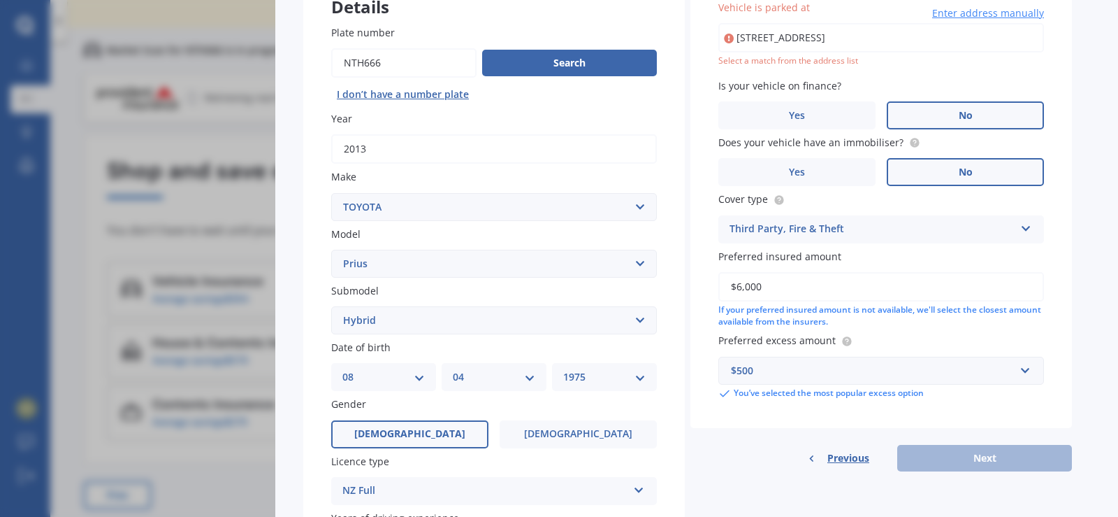
click at [969, 460] on div "Previous Next" at bounding box center [882, 458] width 382 height 27
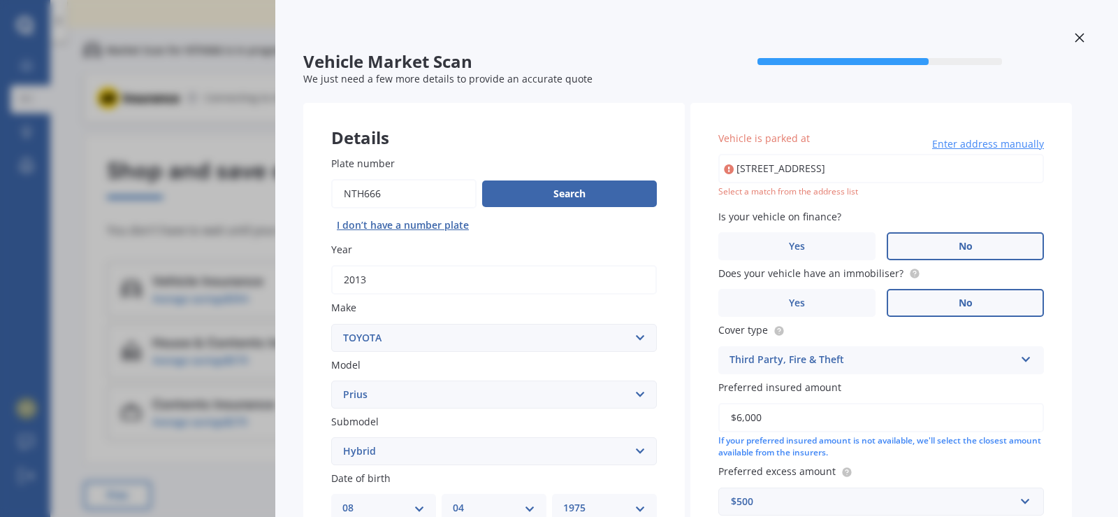
scroll to position [0, 0]
click at [953, 249] on label "No" at bounding box center [965, 247] width 157 height 28
click at [0, 0] on input "No" at bounding box center [0, 0] width 0 height 0
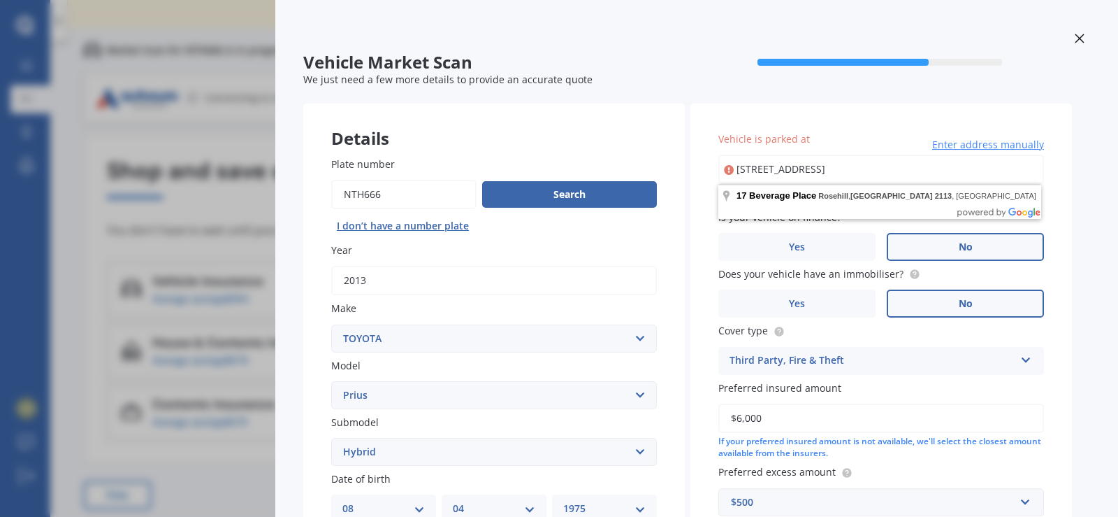
drag, startPoint x: 954, startPoint y: 169, endPoint x: 720, endPoint y: 159, distance: 234.4
click at [720, 159] on input "[STREET_ADDRESS]" at bounding box center [882, 168] width 326 height 29
type input "[STREET_ADDRESS]"
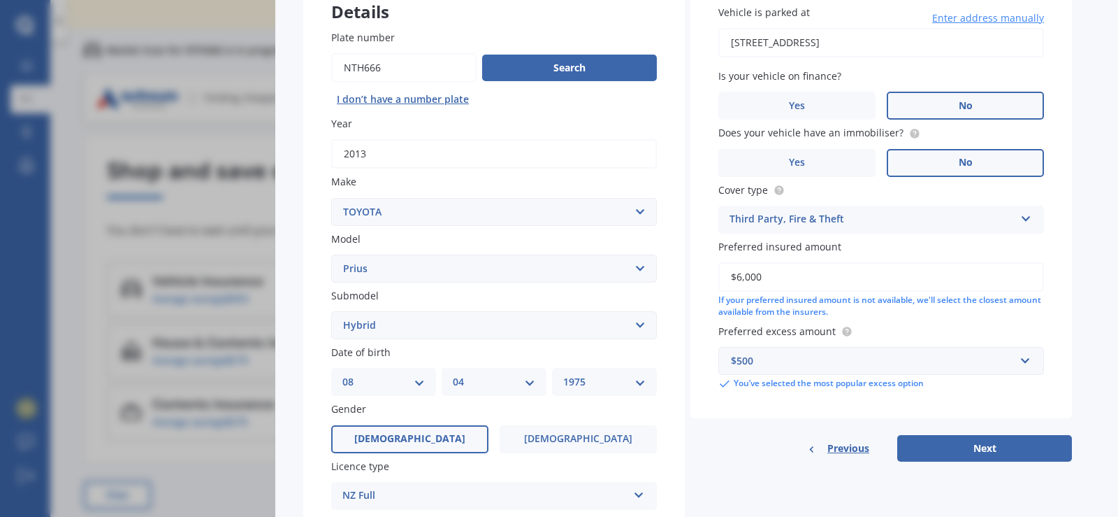
scroll to position [280, 0]
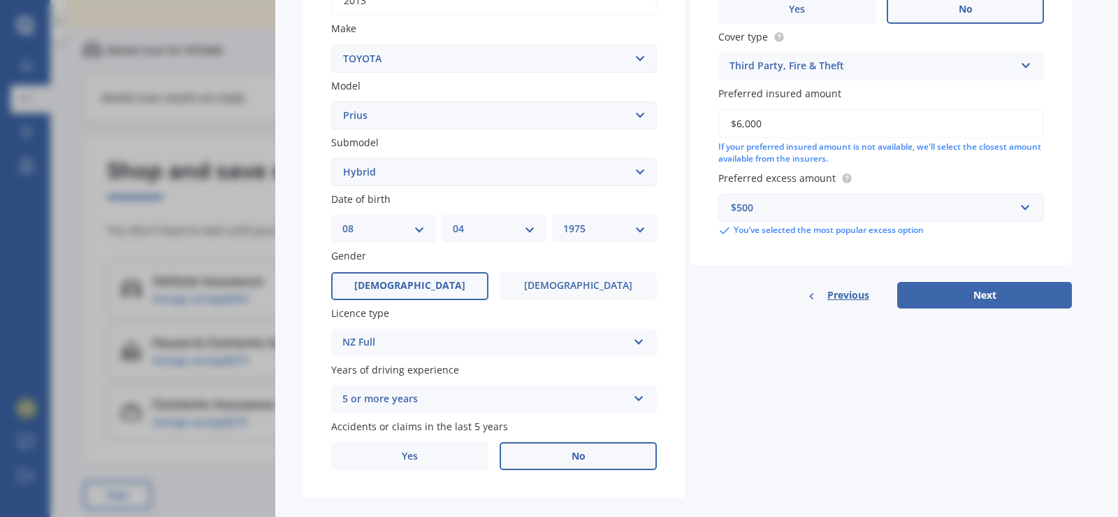
click at [975, 306] on button "Next" at bounding box center [984, 295] width 175 height 27
select select "08"
select select "04"
select select "1975"
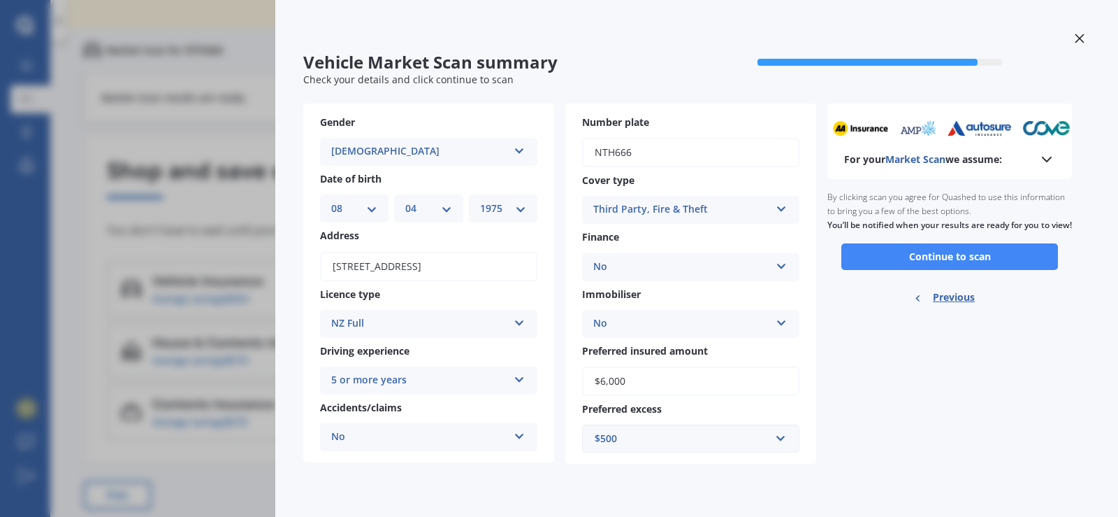
scroll to position [0, 0]
click at [948, 270] on button "Continue to scan" at bounding box center [950, 256] width 217 height 27
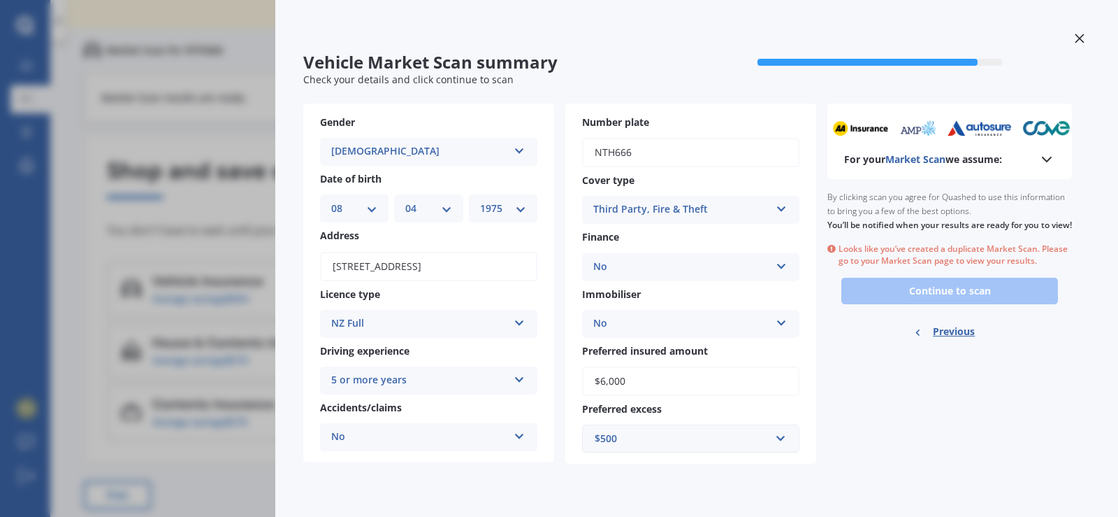
click at [1081, 38] on icon at bounding box center [1079, 38] width 9 height 9
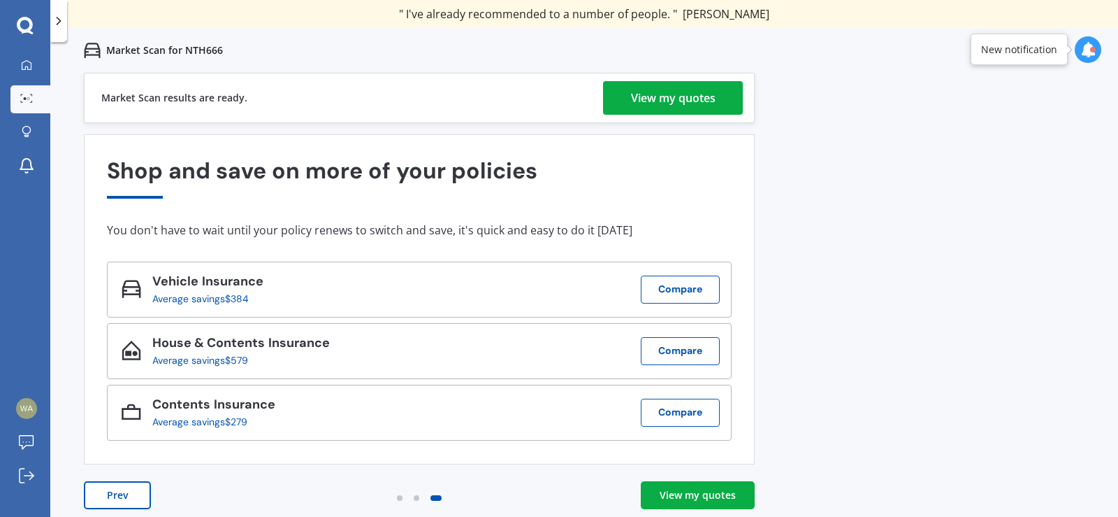
click at [695, 90] on div "View my quotes" at bounding box center [673, 98] width 85 height 34
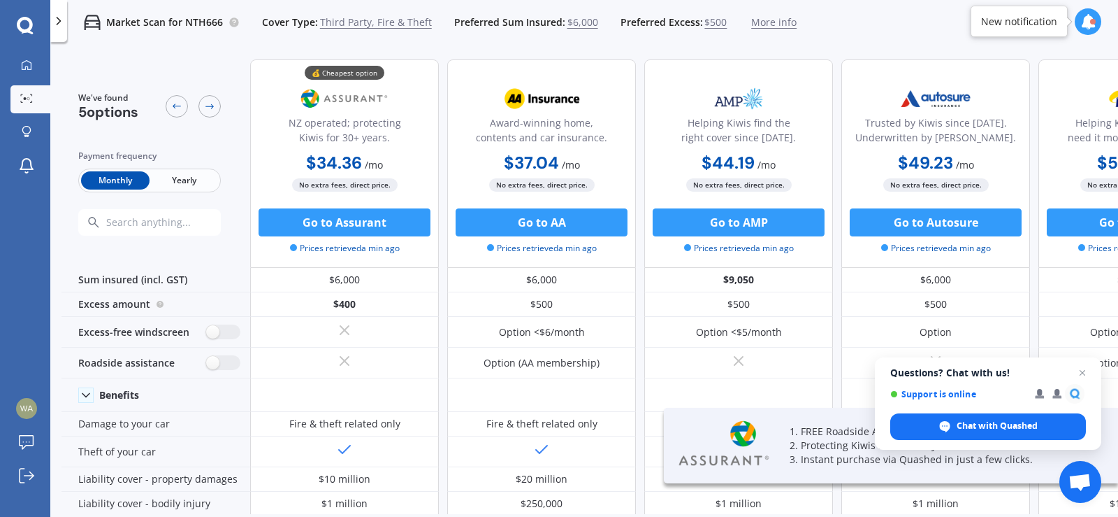
click at [176, 171] on span "Yearly" at bounding box center [184, 180] width 68 height 18
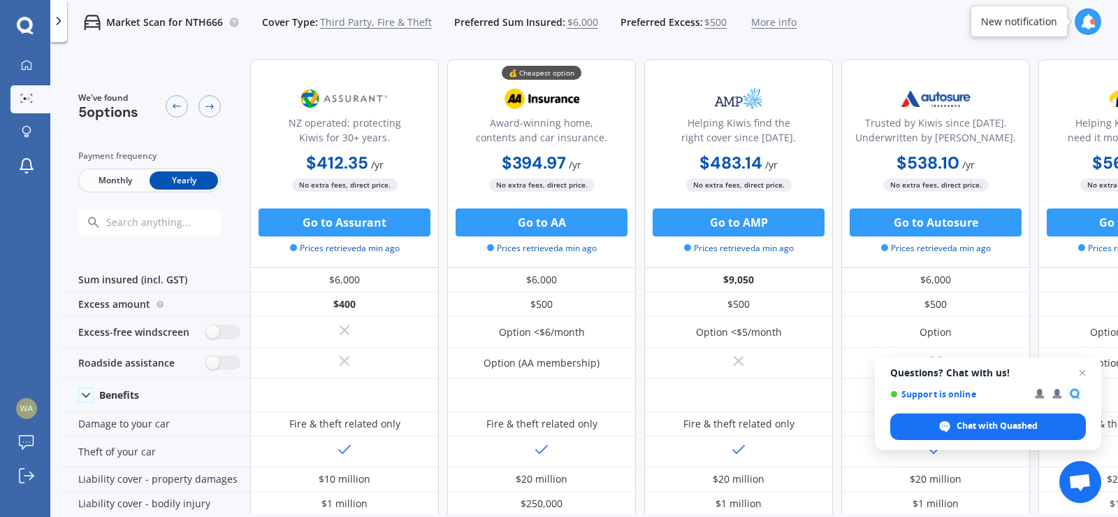
click at [94, 393] on div "Benefits" at bounding box center [156, 395] width 189 height 34
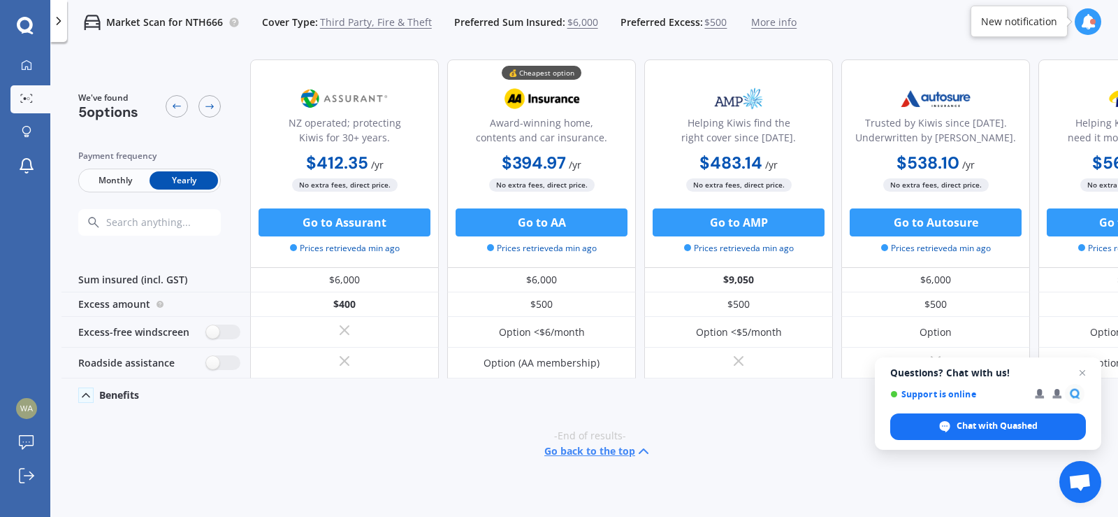
click at [109, 387] on div "Benefits" at bounding box center [156, 395] width 189 height 34
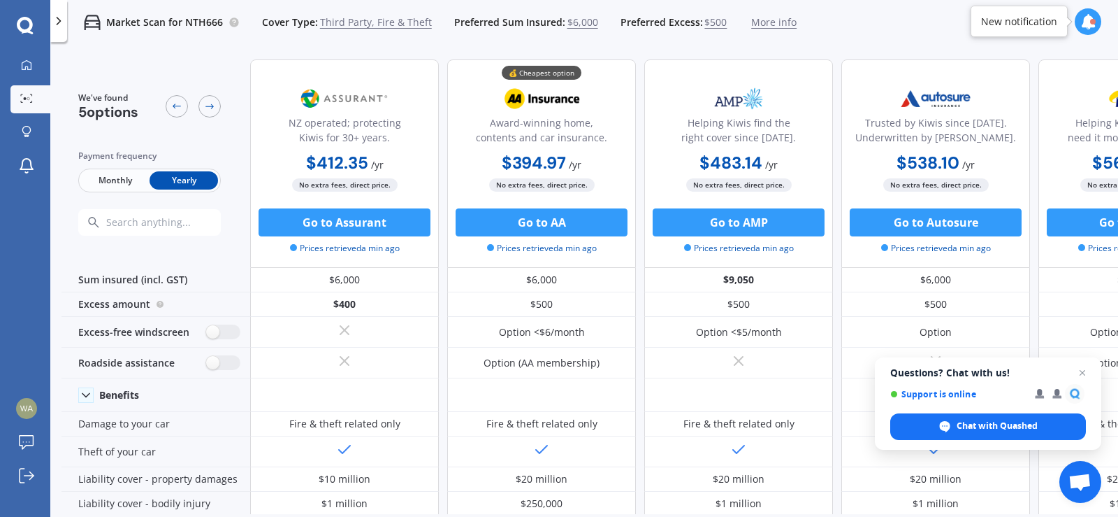
click at [532, 217] on button "Go to AA" at bounding box center [542, 222] width 172 height 28
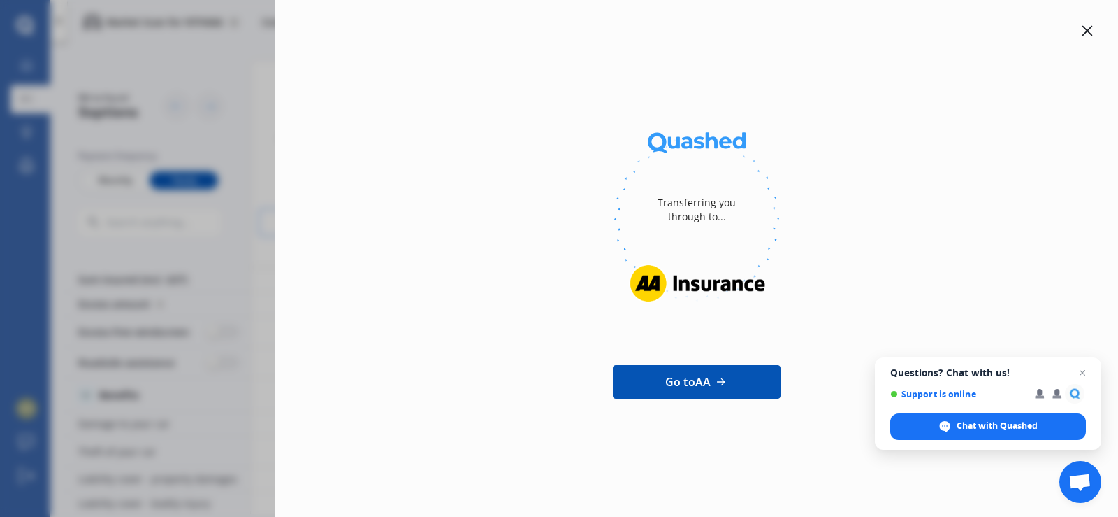
click at [1090, 36] on div at bounding box center [1087, 30] width 17 height 17
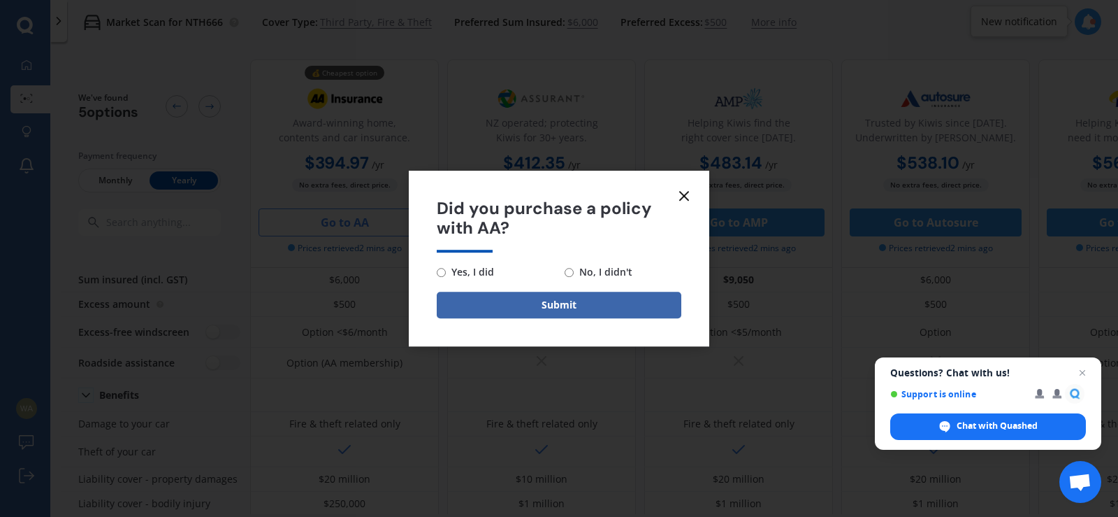
click at [690, 198] on icon at bounding box center [684, 195] width 17 height 17
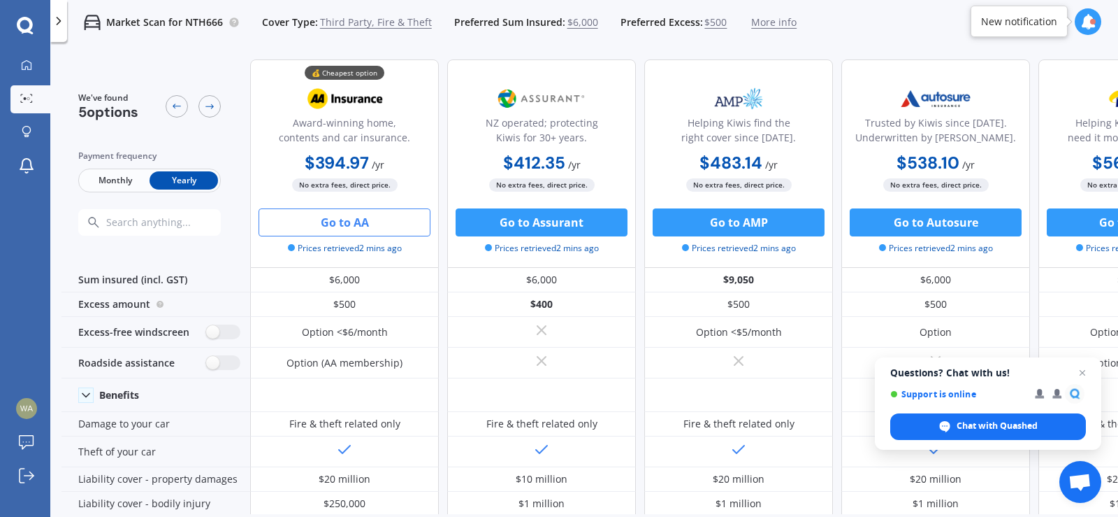
click at [1086, 24] on icon at bounding box center [1088, 21] width 15 height 15
click at [22, 66] on icon at bounding box center [27, 64] width 10 height 10
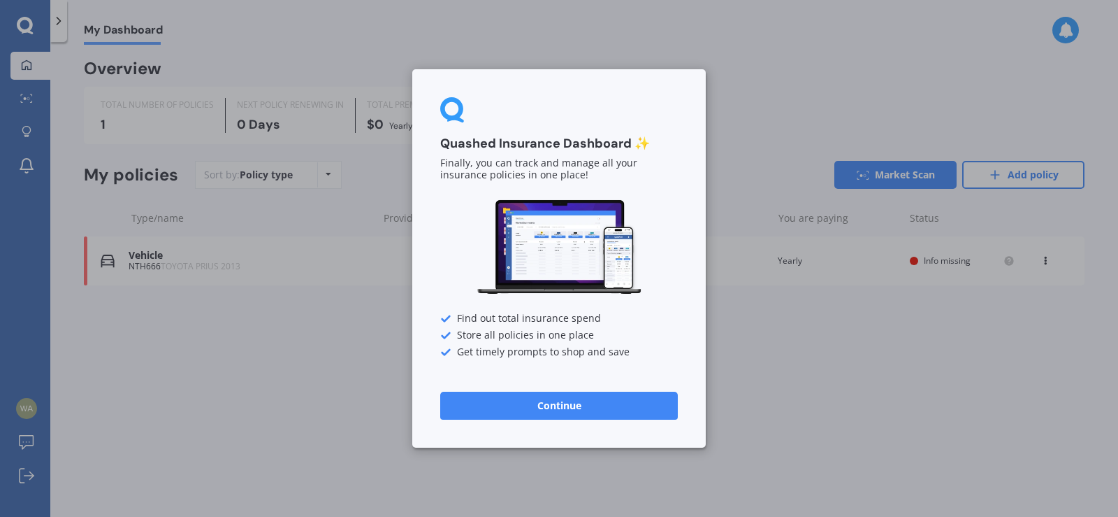
click at [295, 381] on div "Quashed Insurance Dashboard ✨ Finally, you can track and manage all your insura…" at bounding box center [559, 258] width 1118 height 517
click at [28, 164] on div "Quashed Insurance Dashboard ✨ Finally, you can track and manage all your insura…" at bounding box center [559, 258] width 1118 height 517
click at [24, 122] on div "Quashed Insurance Dashboard ✨ Finally, you can track and manage all your insura…" at bounding box center [559, 258] width 1118 height 517
click at [561, 400] on button "Continue" at bounding box center [559, 405] width 238 height 28
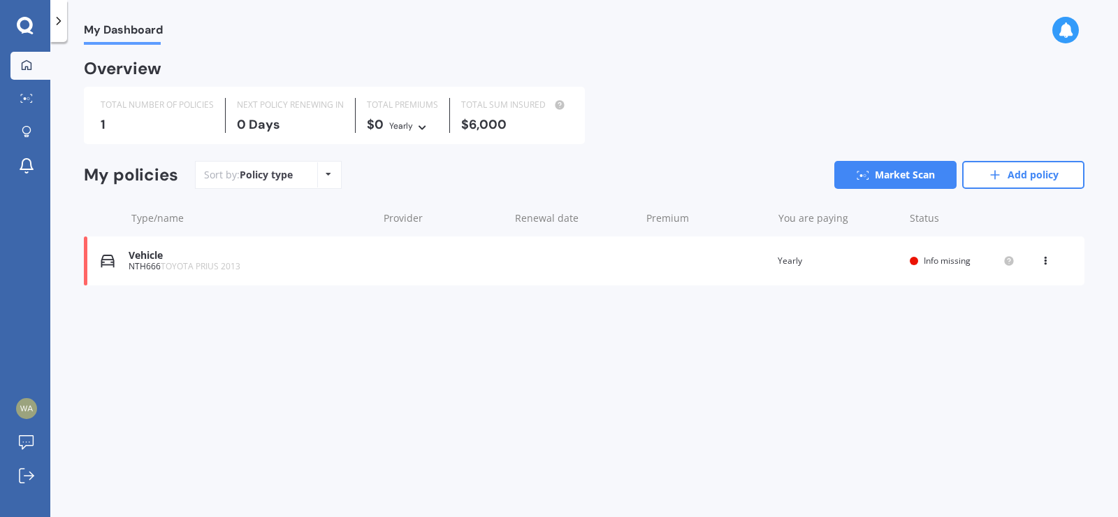
click at [27, 15] on div "My Dashboard Market Scan Explore insurance Notifications w r Submit feedback Lo…" at bounding box center [25, 258] width 50 height 517
click at [27, 78] on link "My Dashboard" at bounding box center [30, 66] width 40 height 28
click at [27, 96] on icon at bounding box center [26, 98] width 13 height 9
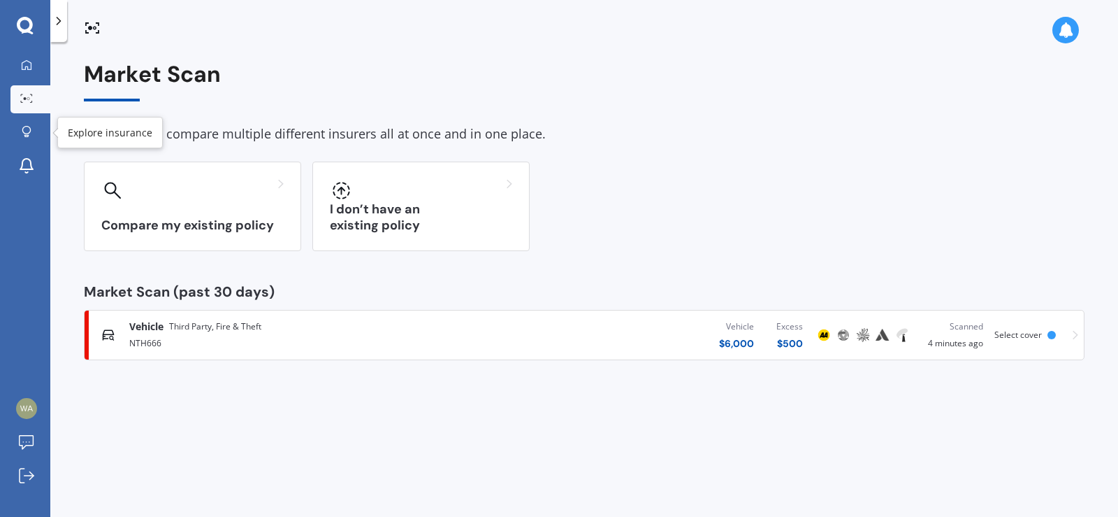
click at [26, 17] on icon at bounding box center [25, 25] width 16 height 16
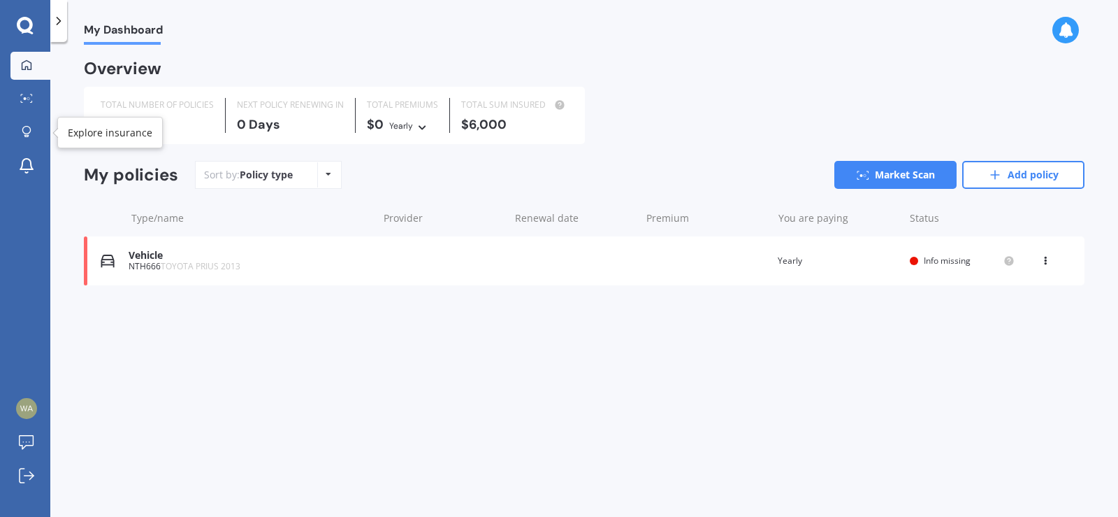
click at [28, 124] on link "Explore insurance" at bounding box center [30, 133] width 40 height 28
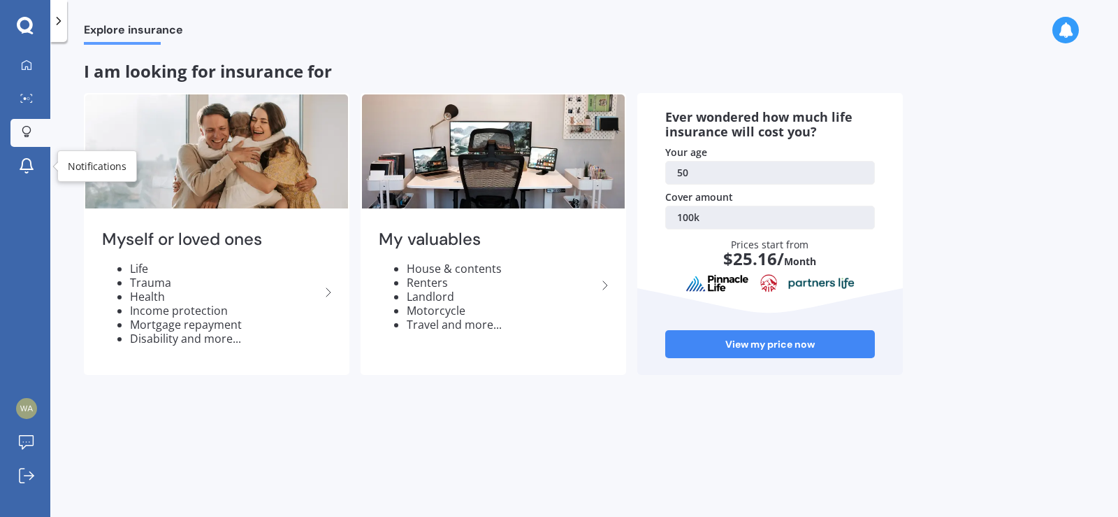
click at [24, 172] on icon at bounding box center [26, 165] width 17 height 17
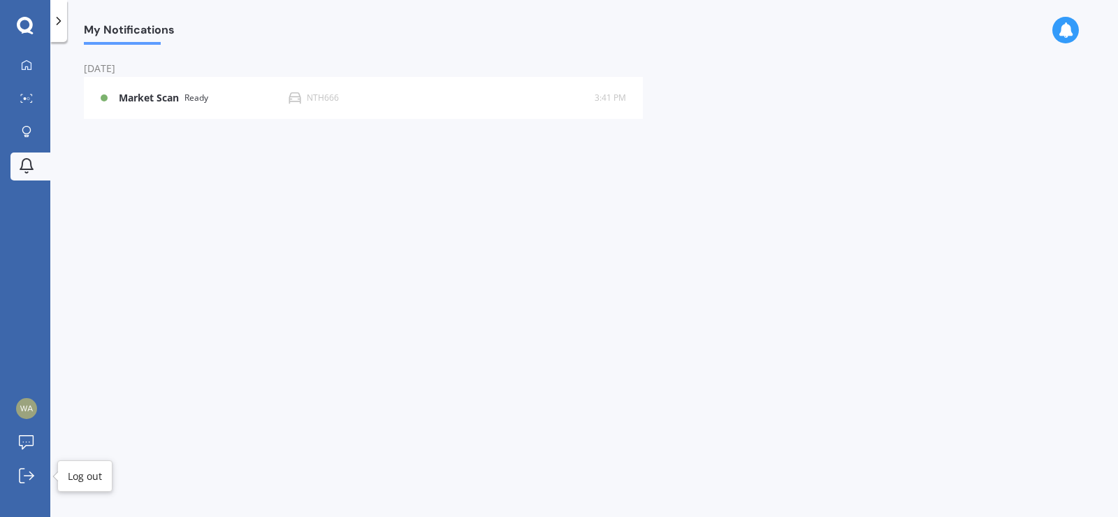
click at [19, 475] on icon at bounding box center [26, 475] width 15 height 15
